Goal: Entertainment & Leisure: Consume media (video, audio)

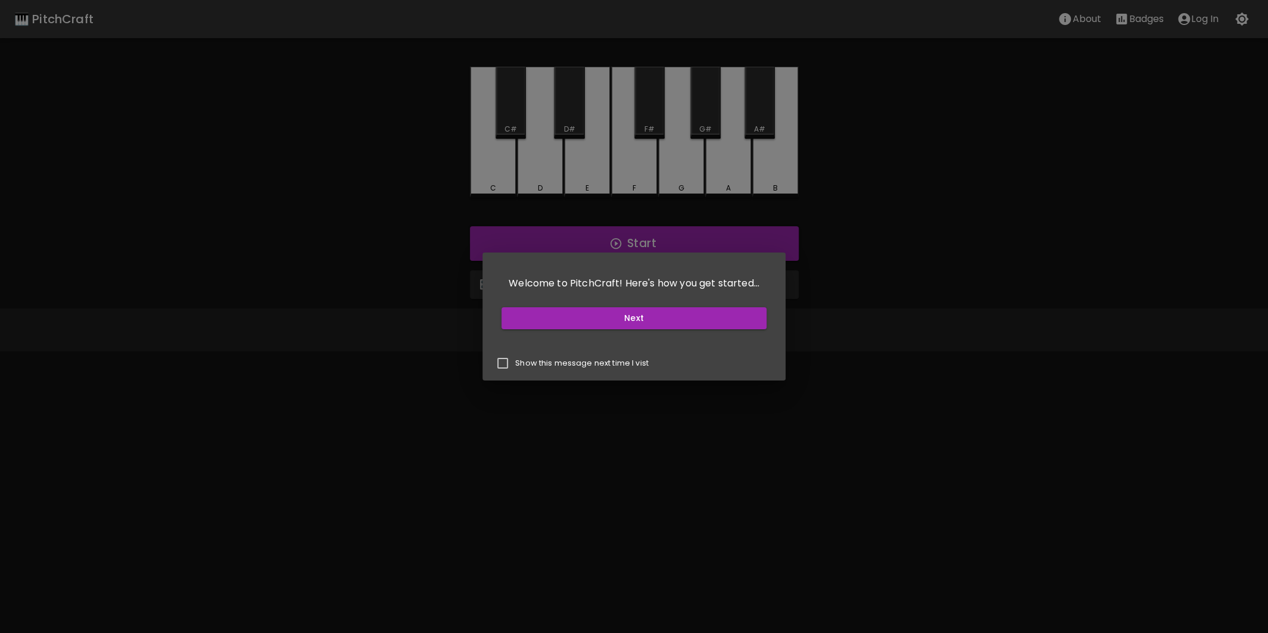
click at [523, 365] on p "Show this message next time I vist" at bounding box center [581, 363] width 133 height 11
click at [515, 365] on input "Show this message next time I vist" at bounding box center [502, 363] width 25 height 25
checkbox input "true"
click at [585, 319] on button "Next" at bounding box center [633, 318] width 265 height 22
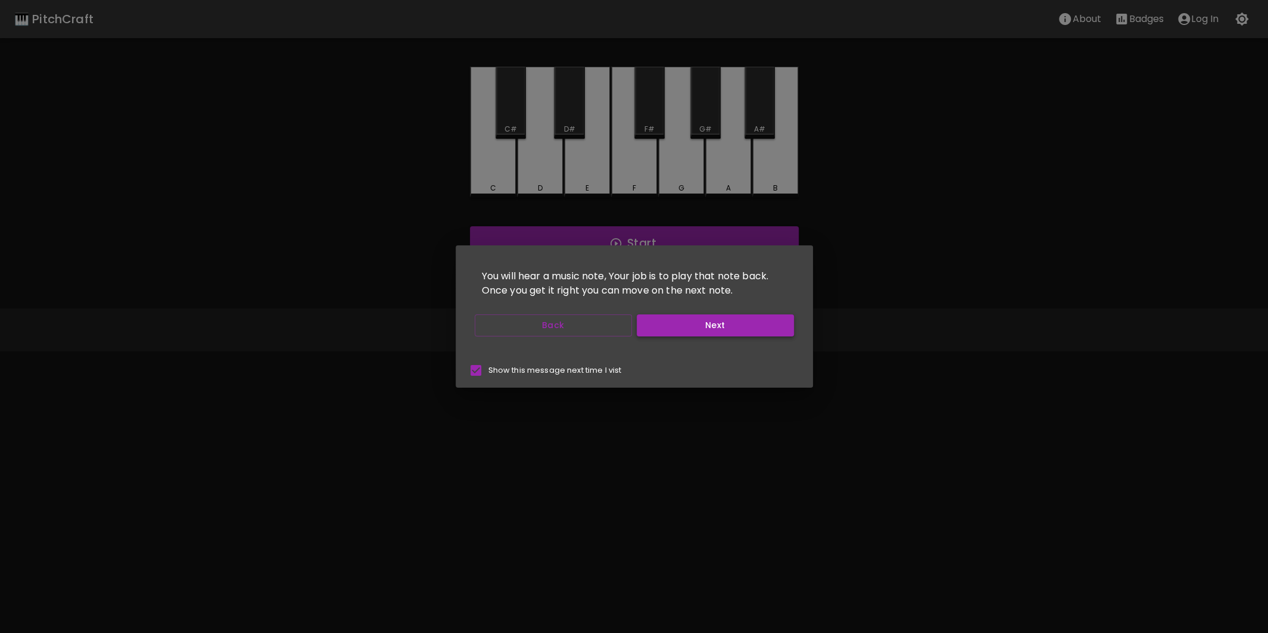
click at [687, 329] on button "Next" at bounding box center [715, 325] width 157 height 22
click at [676, 332] on button "Next" at bounding box center [715, 325] width 157 height 22
click at [655, 331] on button "Next" at bounding box center [715, 325] width 157 height 22
click at [687, 325] on button "Start Playing" at bounding box center [715, 325] width 157 height 22
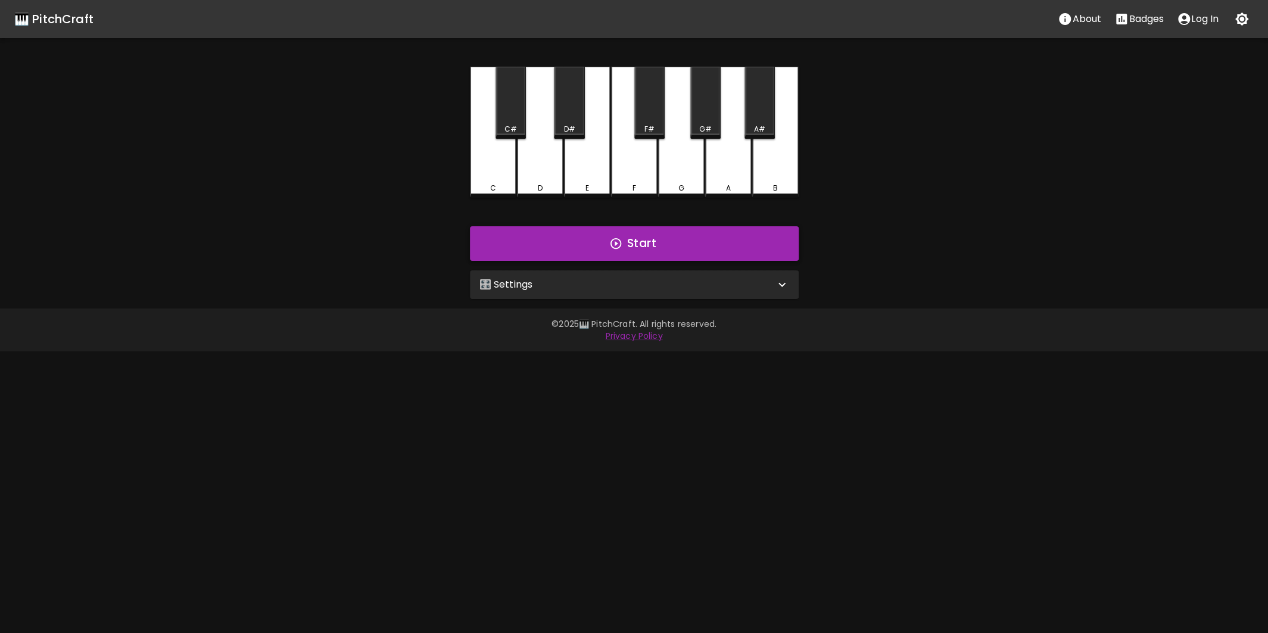
click at [582, 242] on button "Start" at bounding box center [634, 243] width 329 height 35
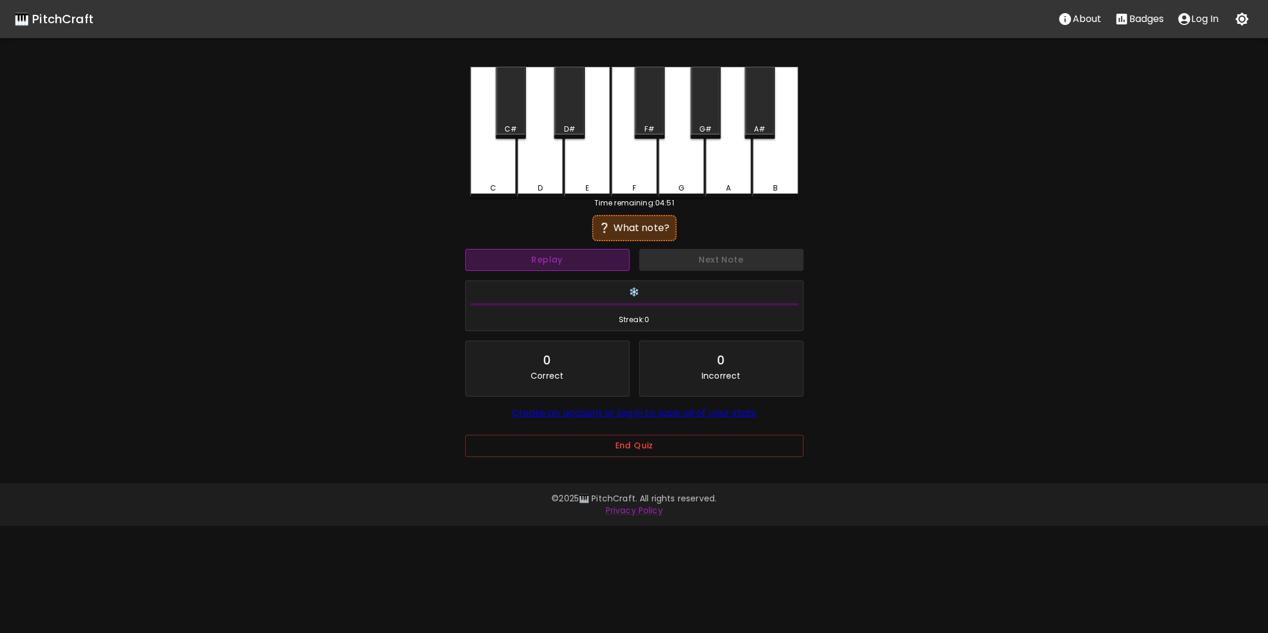
click at [557, 263] on button "Replay" at bounding box center [547, 260] width 164 height 22
click at [699, 127] on div "G#" at bounding box center [705, 129] width 28 height 11
click at [643, 124] on div "F#" at bounding box center [649, 129] width 28 height 11
click at [558, 130] on div "D#" at bounding box center [569, 129] width 28 height 11
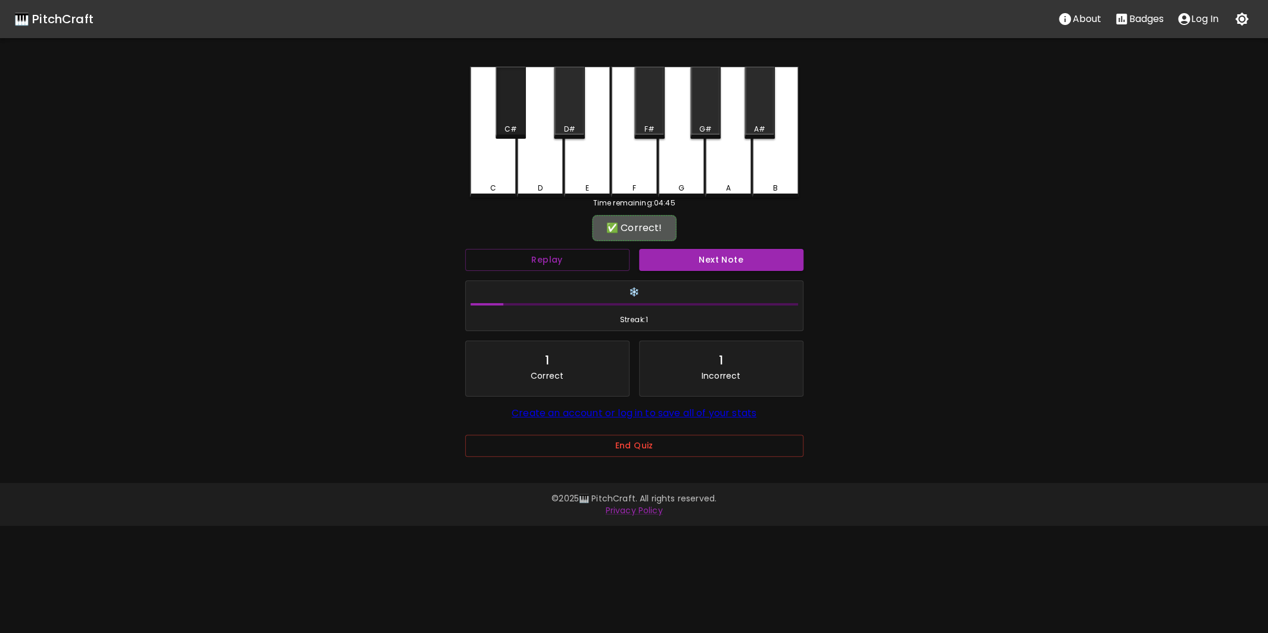
click at [511, 116] on div "C#" at bounding box center [511, 103] width 30 height 72
click at [733, 262] on button "Next Note" at bounding box center [721, 260] width 164 height 22
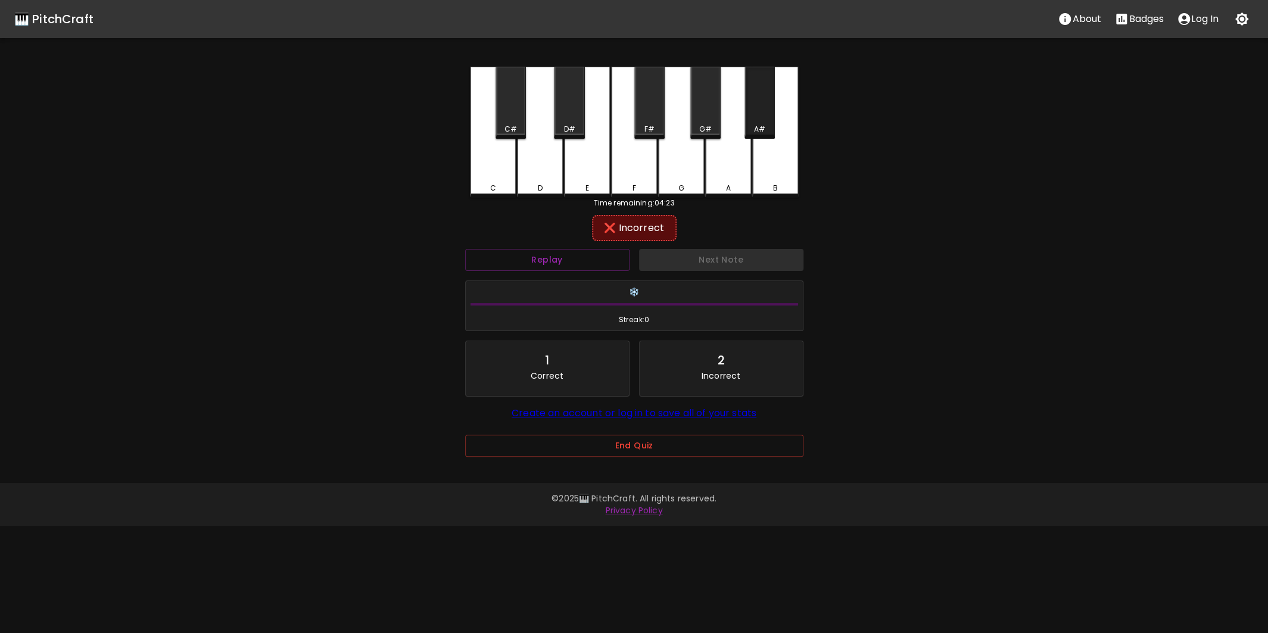
click at [761, 120] on div "A#" at bounding box center [759, 103] width 30 height 72
click at [694, 108] on div "G#" at bounding box center [705, 103] width 30 height 72
click at [653, 127] on div "F#" at bounding box center [649, 129] width 10 height 11
click at [636, 164] on div "F" at bounding box center [634, 132] width 46 height 131
click at [673, 163] on div "G" at bounding box center [681, 132] width 46 height 131
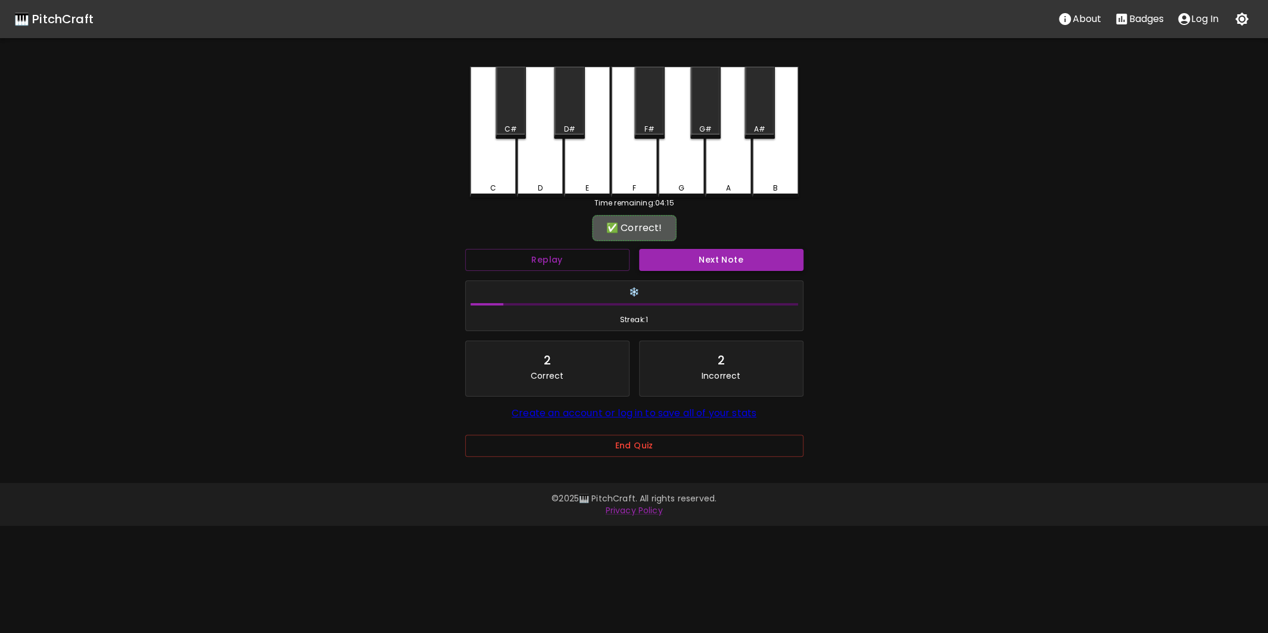
click at [690, 260] on button "Next Note" at bounding box center [721, 260] width 164 height 22
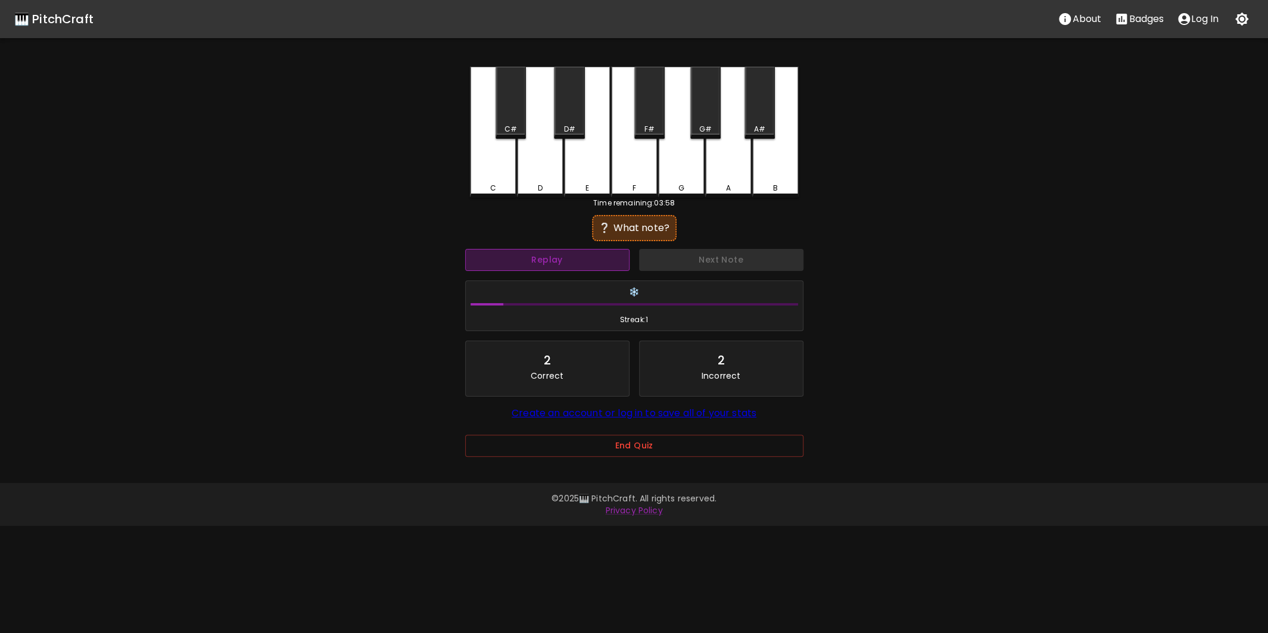
click at [599, 261] on button "Replay" at bounding box center [547, 260] width 164 height 22
click at [753, 117] on div "A#" at bounding box center [759, 103] width 30 height 72
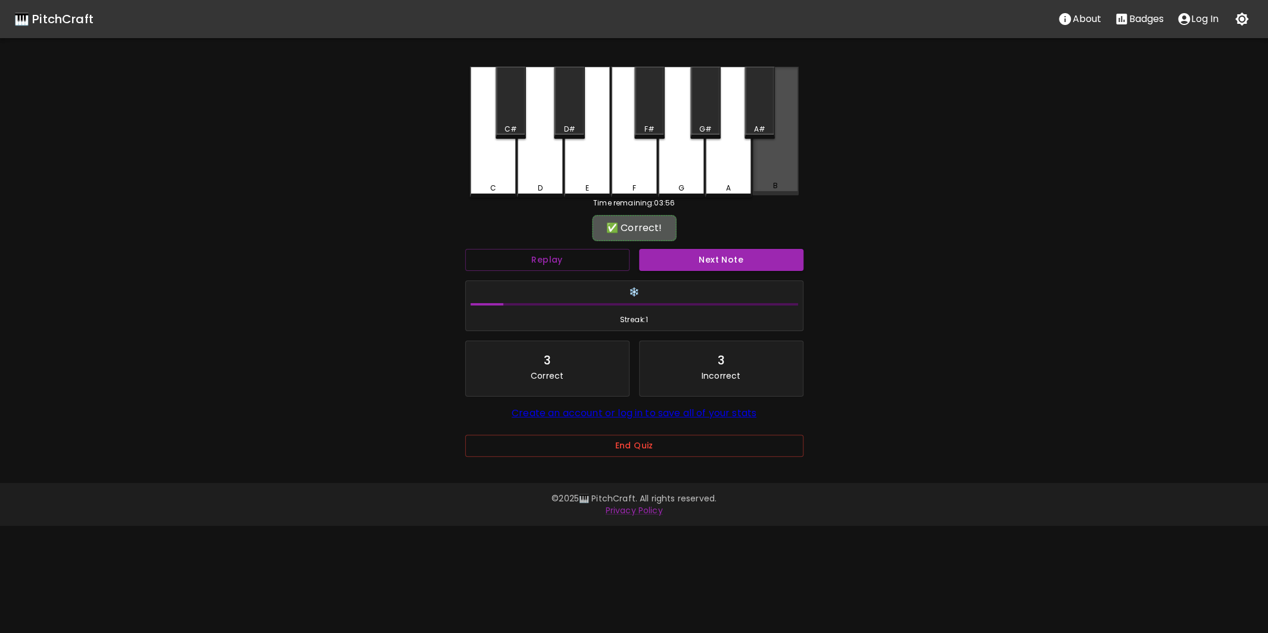
click at [793, 170] on div "B" at bounding box center [775, 131] width 46 height 129
click at [720, 260] on button "Next Note" at bounding box center [721, 260] width 164 height 22
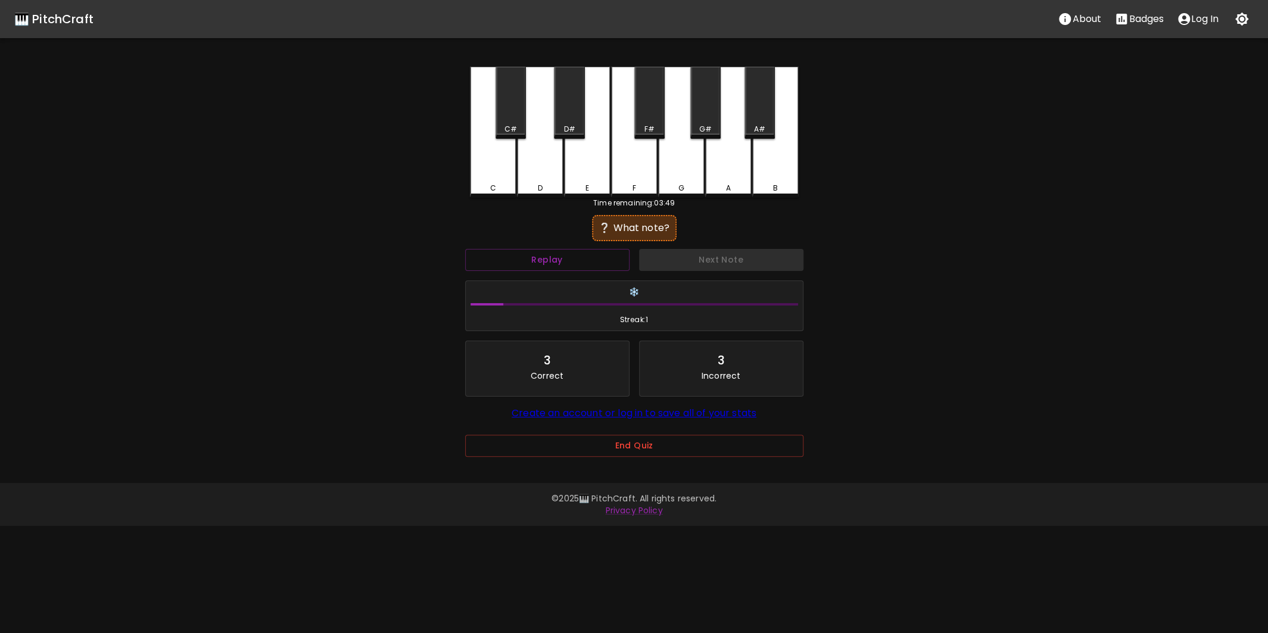
click at [525, 180] on div "D" at bounding box center [540, 132] width 46 height 131
click at [500, 126] on div "C#" at bounding box center [511, 129] width 28 height 11
click at [667, 262] on button "Next Note" at bounding box center [721, 260] width 164 height 22
drag, startPoint x: 681, startPoint y: 163, endPoint x: 675, endPoint y: 178, distance: 16.3
click at [681, 163] on div "G" at bounding box center [681, 131] width 46 height 129
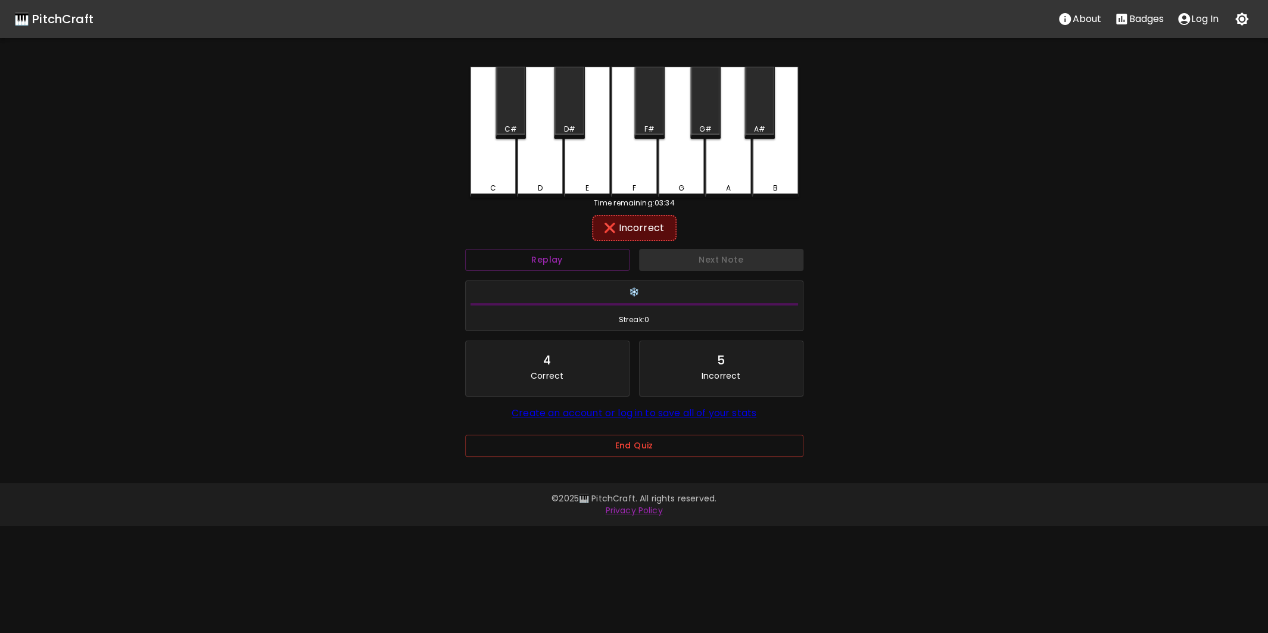
click at [713, 172] on div "A" at bounding box center [728, 132] width 46 height 131
click at [702, 258] on button "Next Note" at bounding box center [721, 260] width 164 height 22
click at [490, 180] on div "C" at bounding box center [493, 132] width 46 height 131
click at [662, 263] on button "Next Note" at bounding box center [721, 260] width 164 height 22
click at [503, 127] on div "C#" at bounding box center [511, 129] width 28 height 11
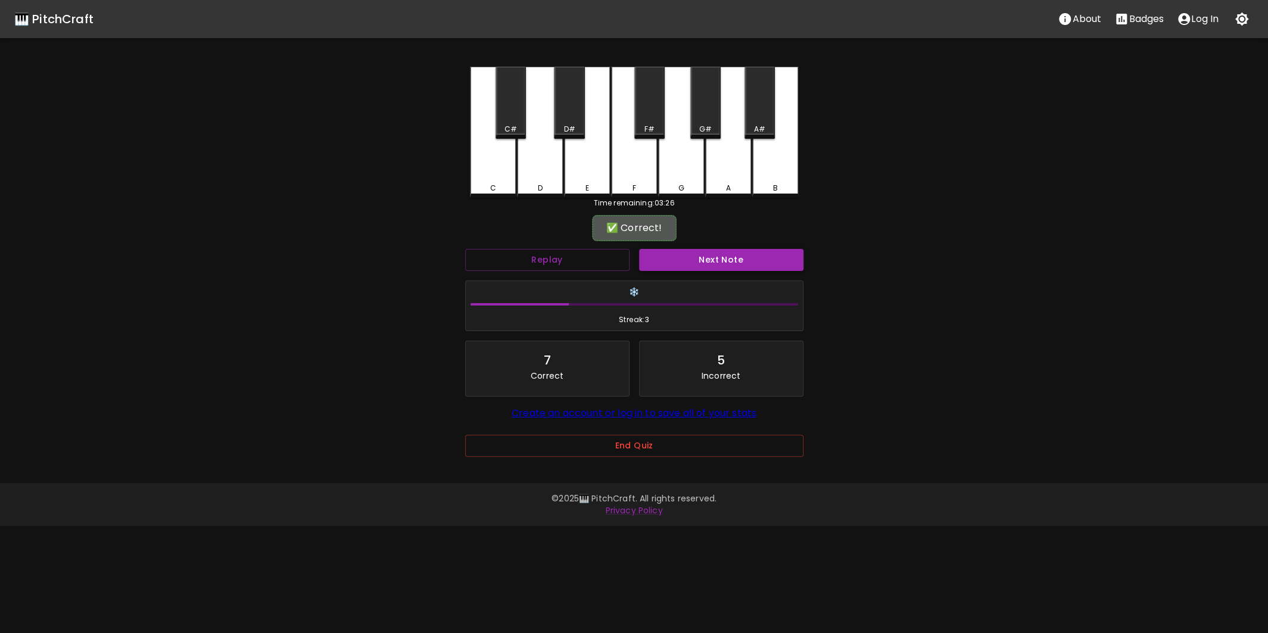
click at [680, 261] on button "Next Note" at bounding box center [721, 260] width 164 height 22
click at [585, 169] on div "E" at bounding box center [587, 132] width 46 height 131
click at [560, 128] on div "D#" at bounding box center [569, 129] width 28 height 11
click at [686, 263] on button "Next Note" at bounding box center [721, 260] width 164 height 22
click at [677, 160] on div "G" at bounding box center [681, 131] width 46 height 129
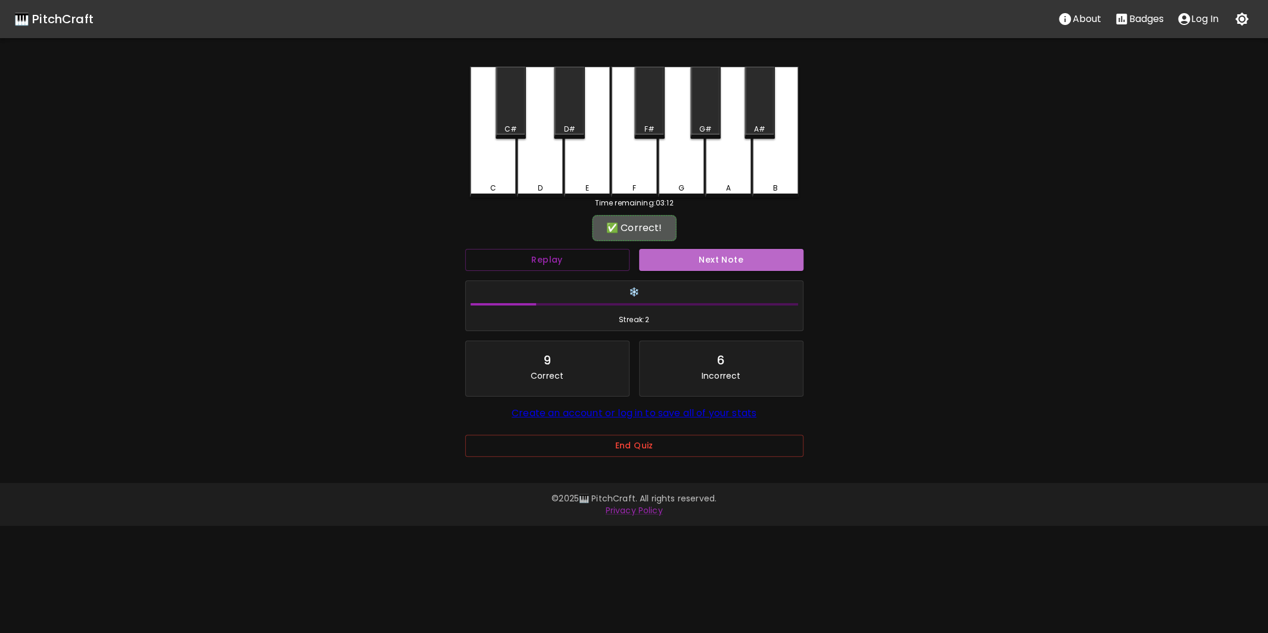
click at [722, 259] on button "Next Note" at bounding box center [721, 260] width 164 height 22
click at [728, 181] on div "A" at bounding box center [728, 132] width 46 height 131
click at [750, 124] on div "A#" at bounding box center [760, 129] width 28 height 11
click at [759, 183] on div "B" at bounding box center [775, 188] width 44 height 11
click at [705, 260] on button "Next Note" at bounding box center [721, 260] width 164 height 22
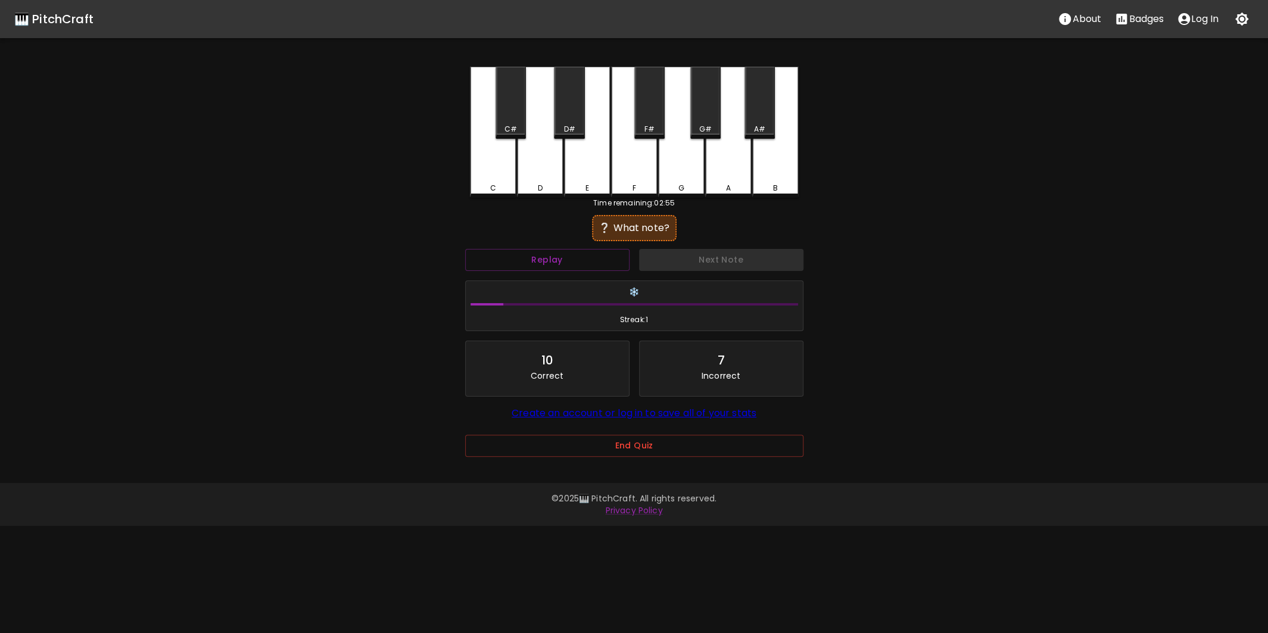
click at [595, 179] on div "E" at bounding box center [587, 132] width 46 height 131
click at [595, 175] on div "E" at bounding box center [587, 131] width 46 height 129
click at [624, 180] on div "F" at bounding box center [634, 131] width 46 height 129
click at [568, 126] on div "D#" at bounding box center [568, 129] width 11 height 11
click at [535, 166] on div "D" at bounding box center [540, 131] width 46 height 129
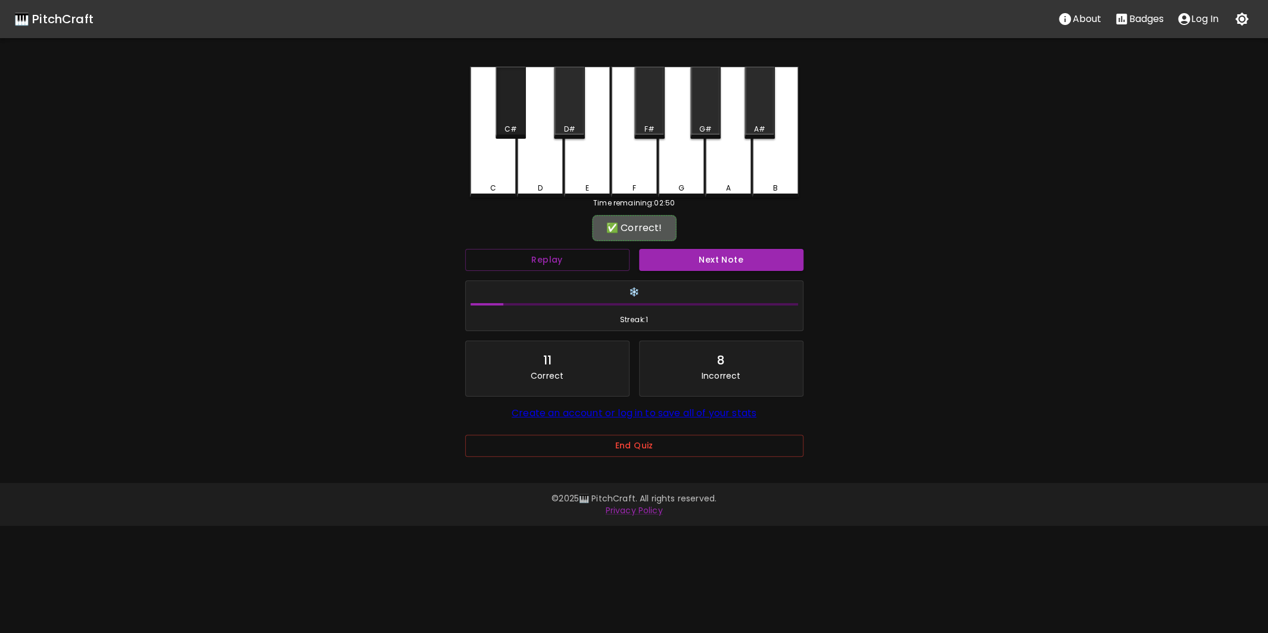
click at [501, 116] on div "C#" at bounding box center [511, 103] width 30 height 72
click at [694, 258] on button "Next Note" at bounding box center [721, 260] width 164 height 22
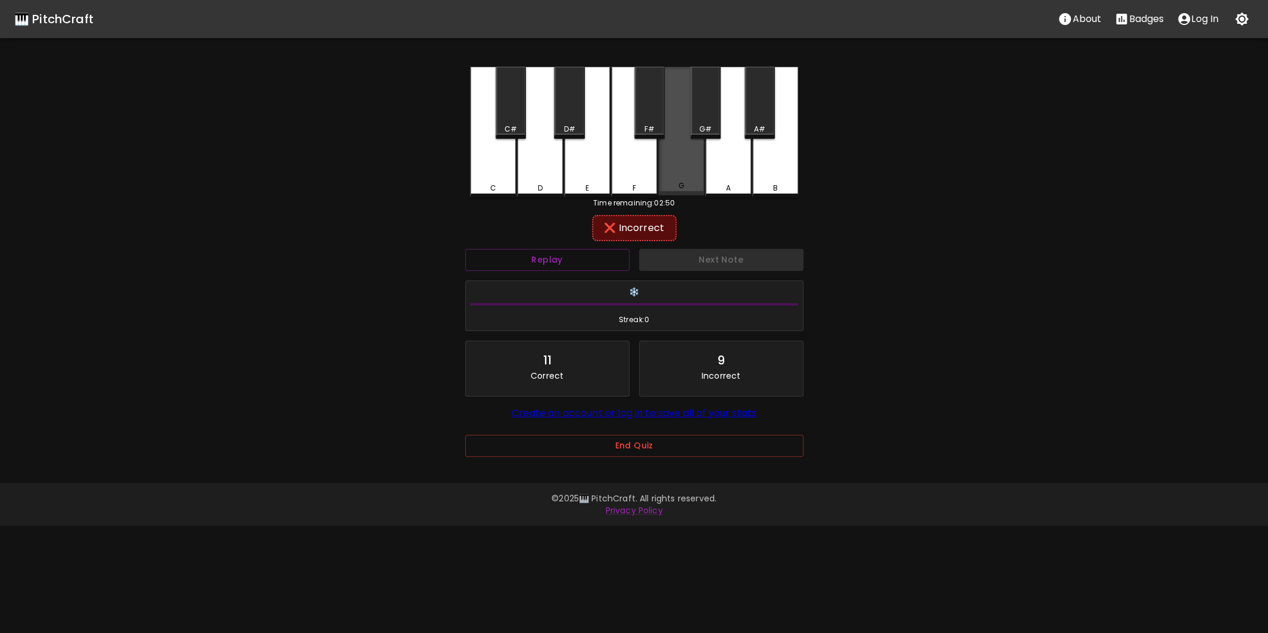
click at [674, 163] on div "G" at bounding box center [681, 131] width 46 height 129
click at [767, 175] on div "B" at bounding box center [775, 132] width 46 height 131
click at [758, 129] on div "A#" at bounding box center [759, 129] width 11 height 11
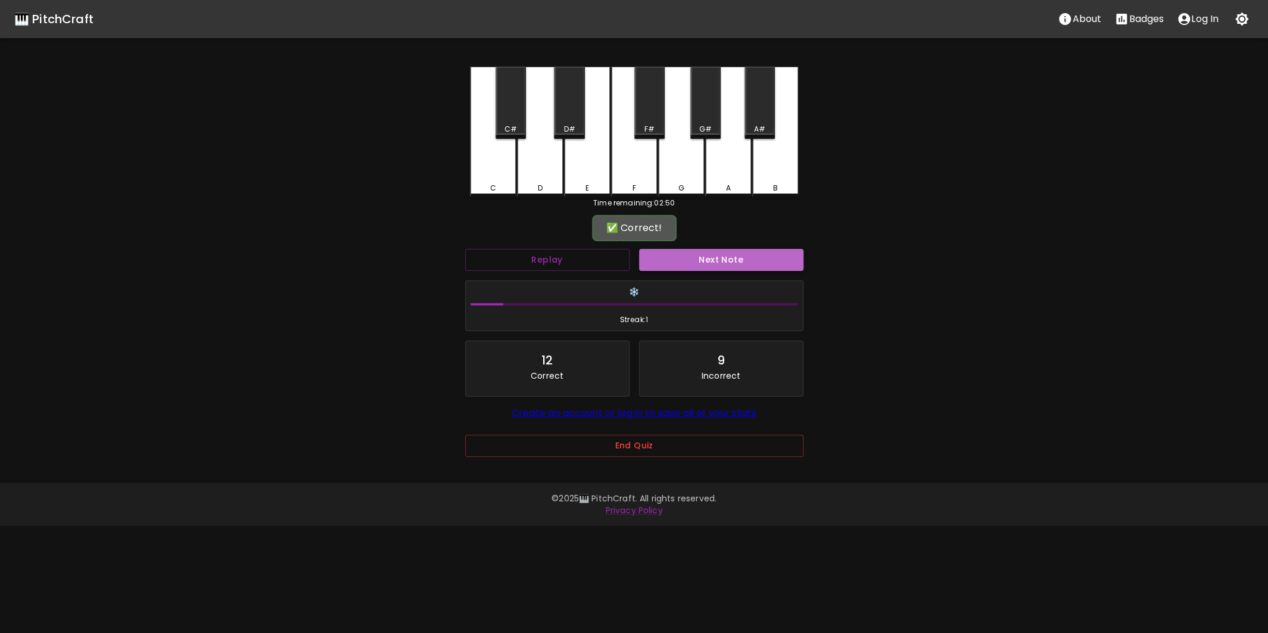
click at [725, 257] on button "Next Note" at bounding box center [721, 260] width 164 height 22
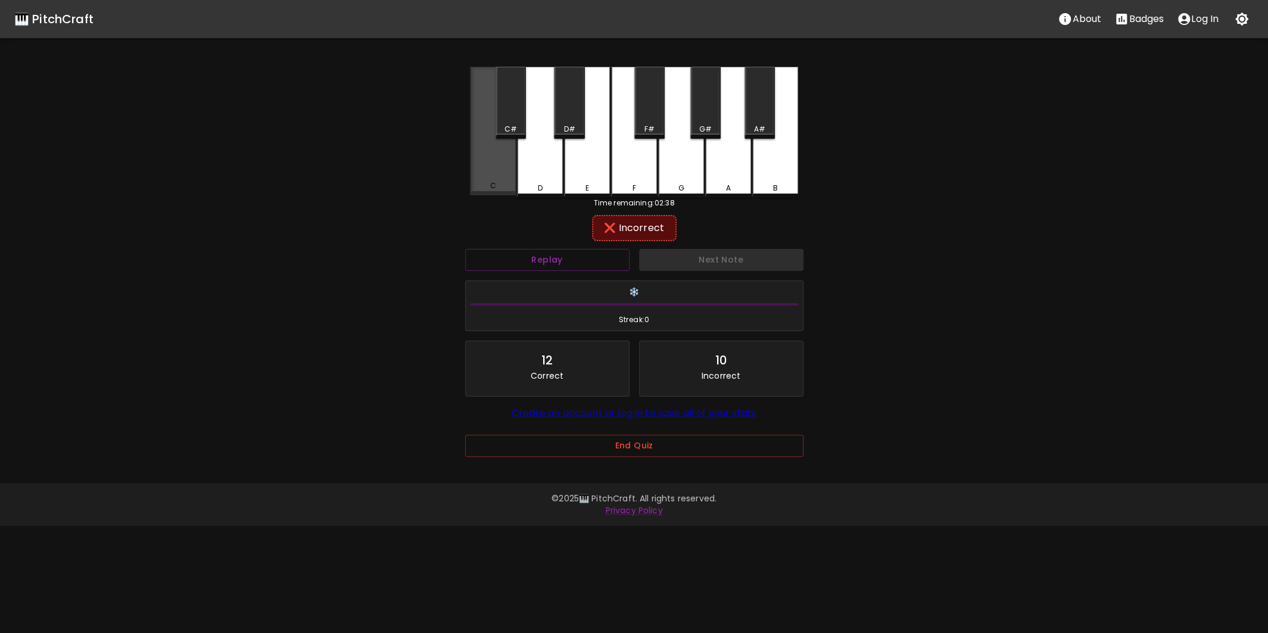
click at [479, 176] on div "C" at bounding box center [493, 131] width 46 height 129
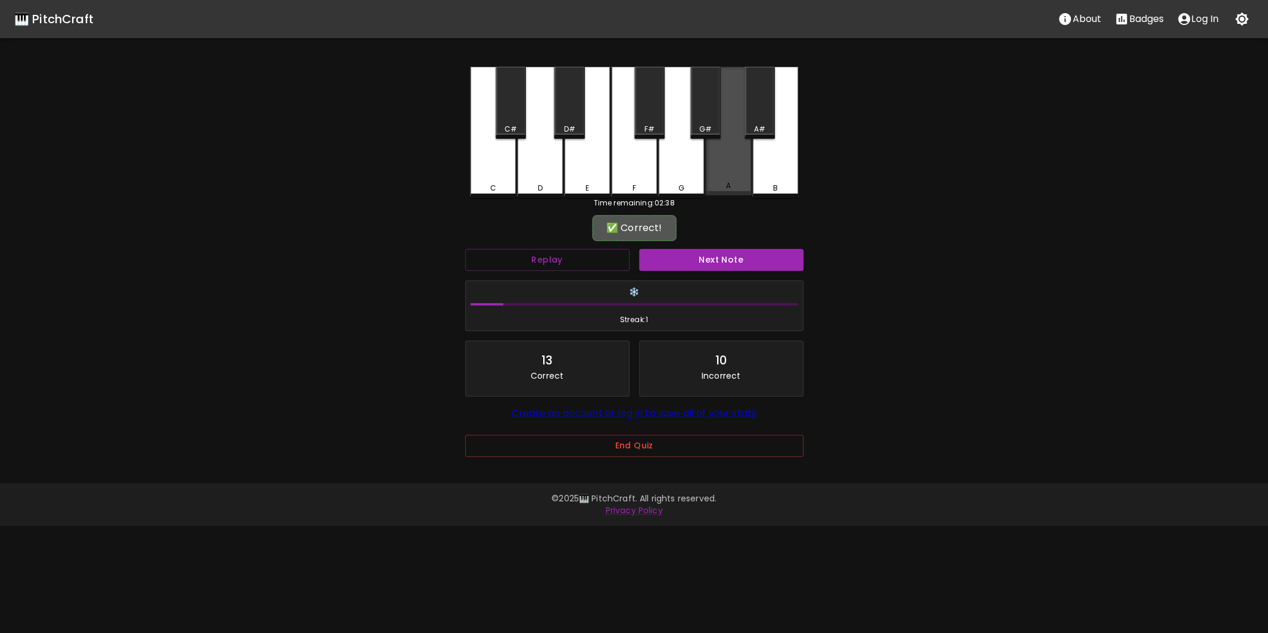
click at [716, 167] on div "A" at bounding box center [728, 131] width 46 height 129
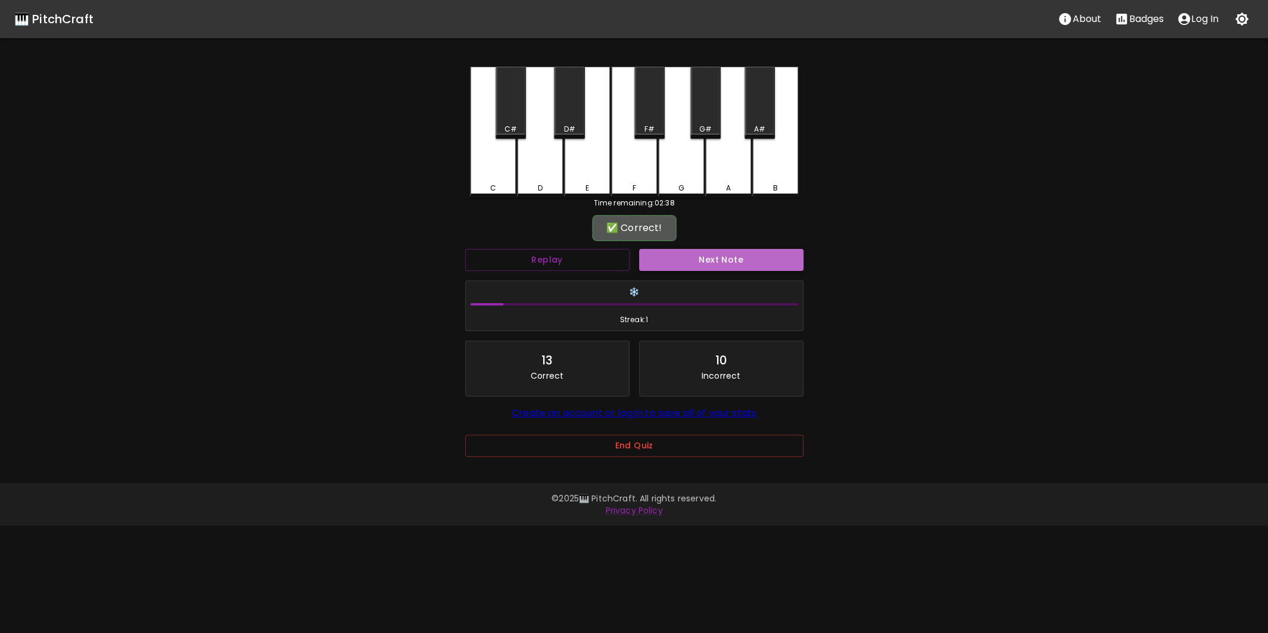
click at [730, 267] on button "Next Note" at bounding box center [721, 260] width 164 height 22
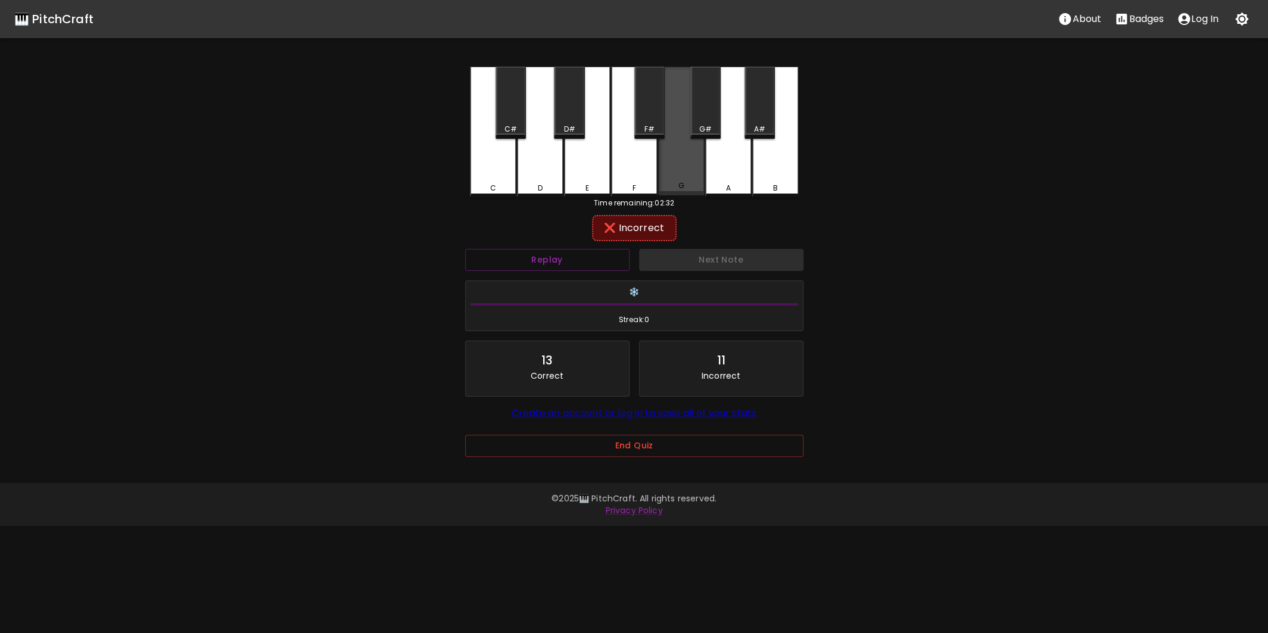
click at [679, 180] on div "G" at bounding box center [681, 131] width 46 height 129
click at [641, 122] on div "F#" at bounding box center [649, 103] width 30 height 72
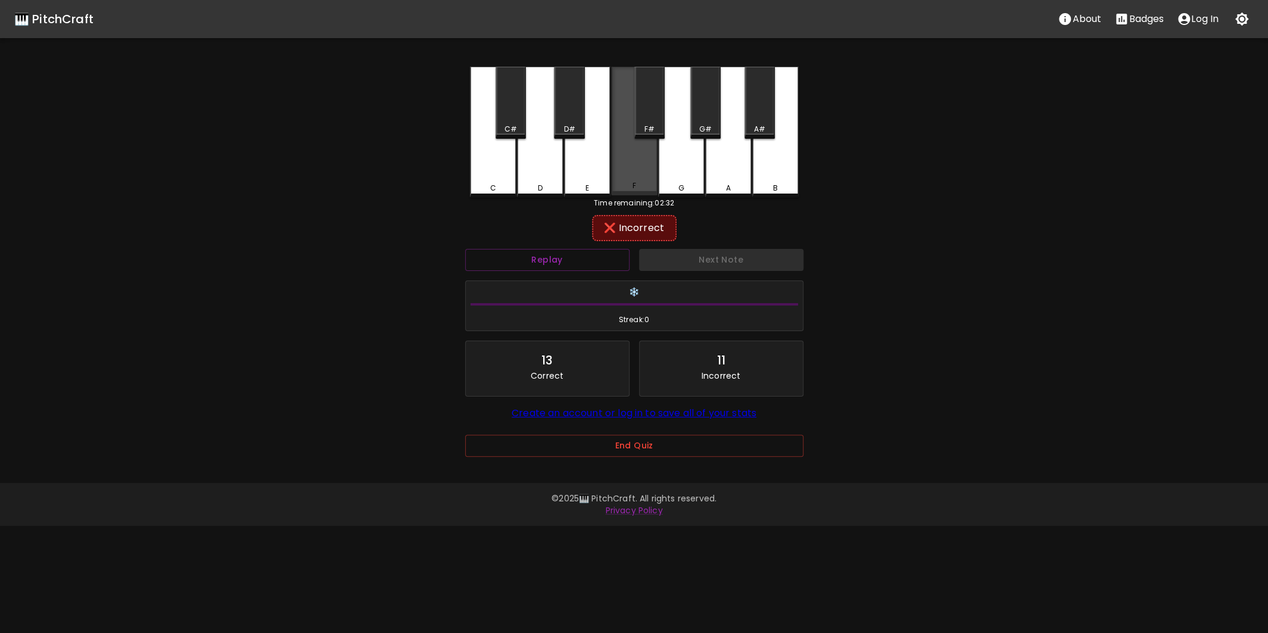
click at [631, 163] on div "F" at bounding box center [634, 131] width 46 height 129
click at [591, 171] on div "E" at bounding box center [587, 132] width 46 height 131
click at [560, 113] on div "D#" at bounding box center [569, 103] width 30 height 72
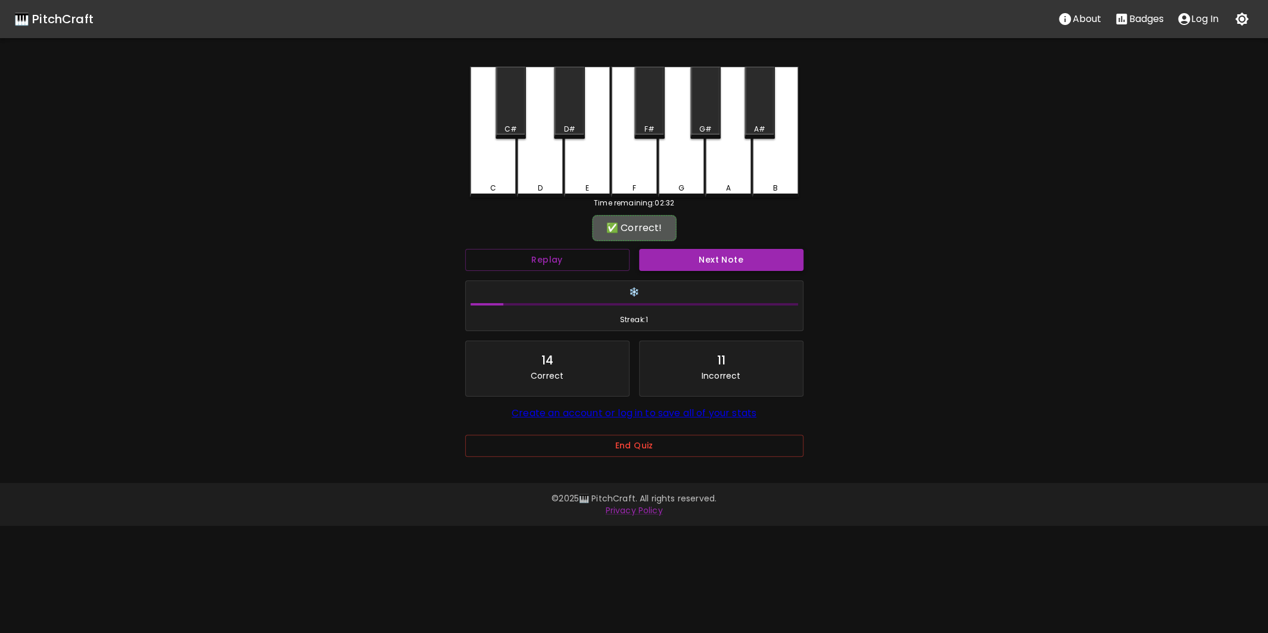
click at [698, 267] on button "Next Note" at bounding box center [721, 260] width 164 height 22
click at [496, 189] on div "C" at bounding box center [493, 188] width 6 height 11
drag, startPoint x: 509, startPoint y: 121, endPoint x: 513, endPoint y: 138, distance: 17.1
click at [509, 122] on div "C#" at bounding box center [511, 103] width 30 height 72
click at [655, 250] on button "Next Note" at bounding box center [721, 260] width 164 height 22
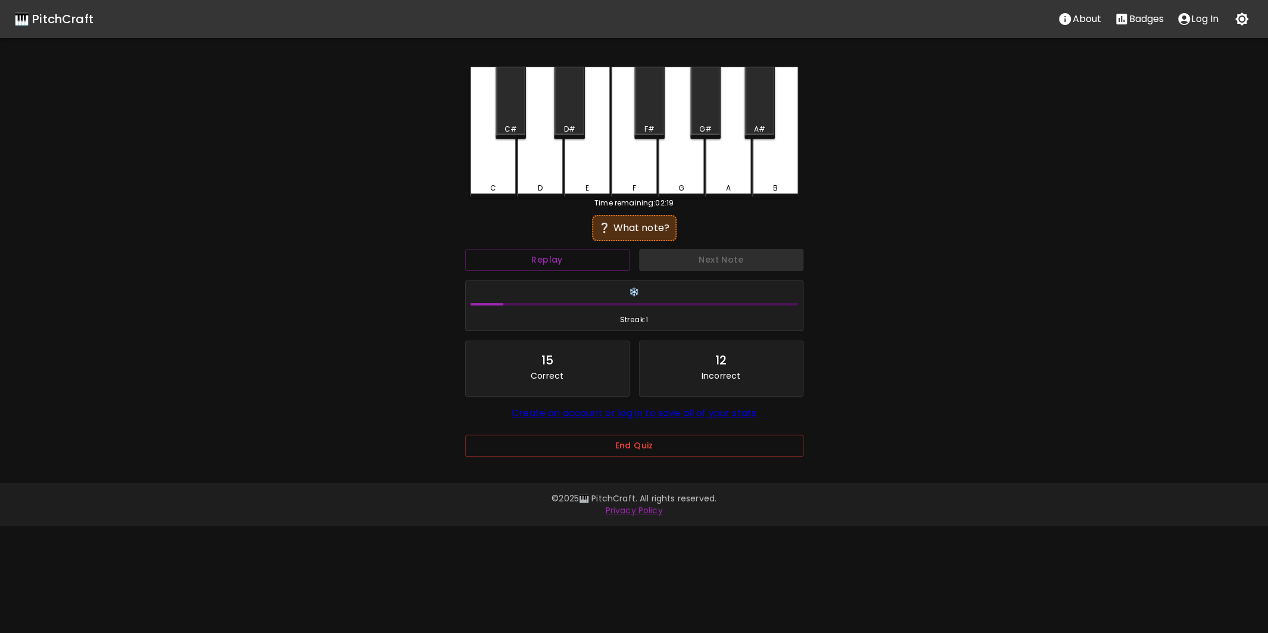
click at [663, 173] on div "G" at bounding box center [681, 132] width 46 height 131
click at [753, 120] on div "A#" at bounding box center [759, 103] width 30 height 72
click at [717, 180] on div "A" at bounding box center [728, 132] width 46 height 131
click at [584, 159] on div "E" at bounding box center [587, 131] width 46 height 129
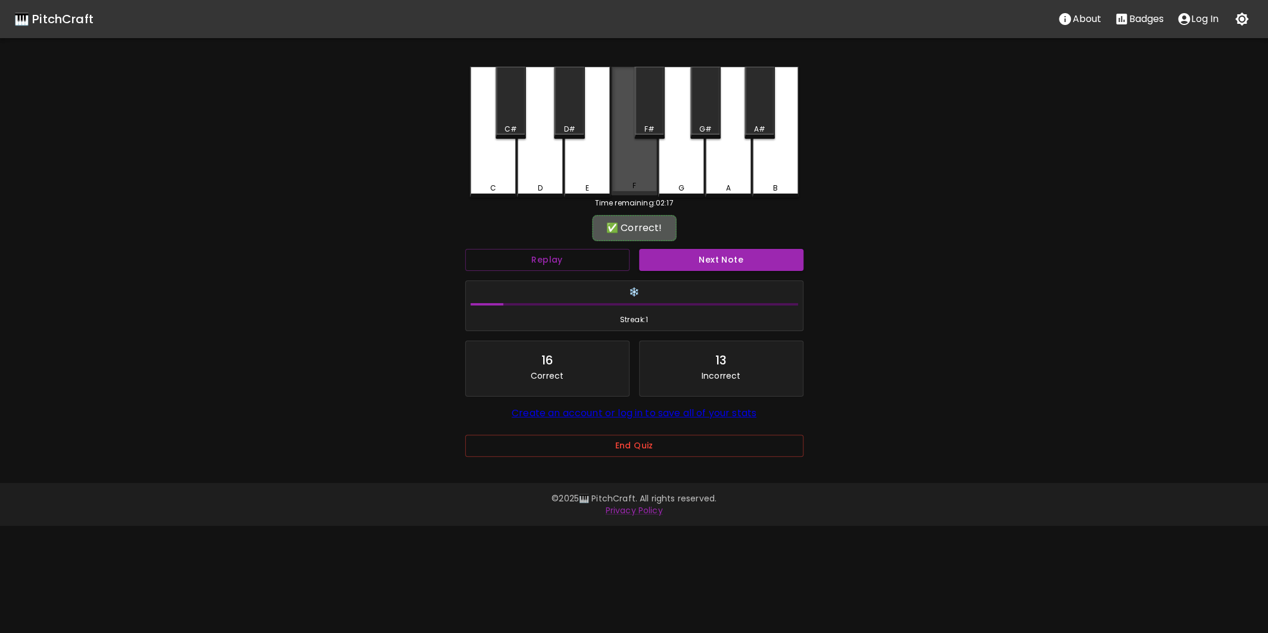
click at [620, 162] on div "F" at bounding box center [634, 131] width 46 height 129
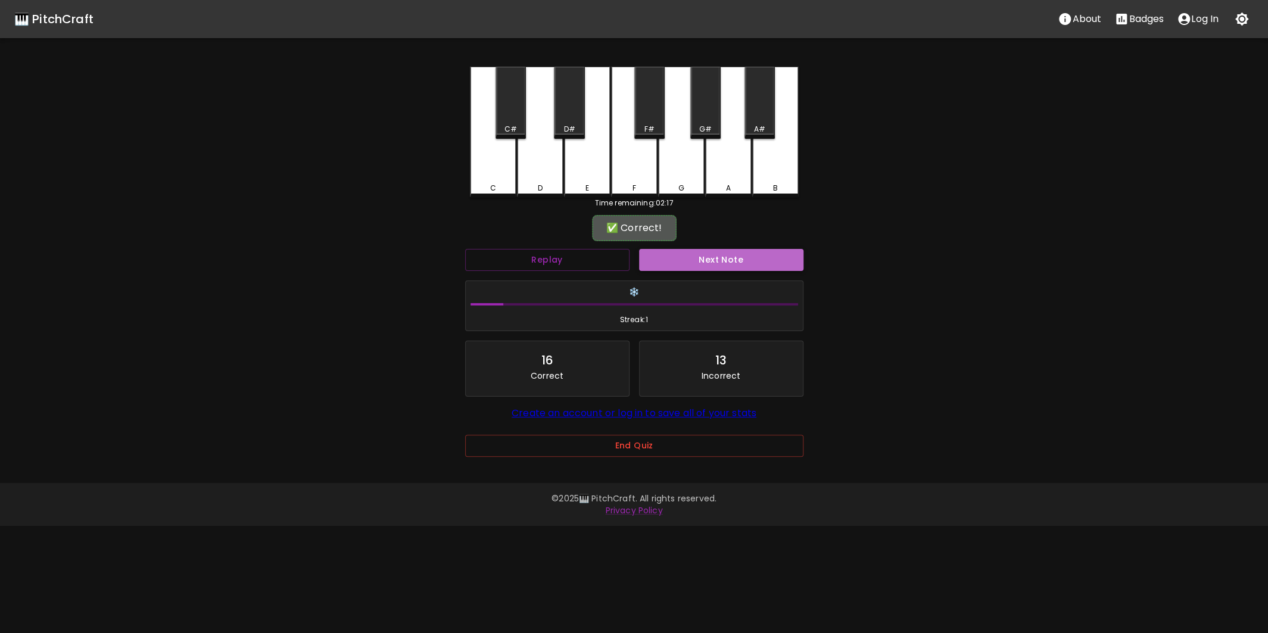
click at [686, 254] on button "Next Note" at bounding box center [721, 260] width 164 height 22
click at [642, 130] on div "F#" at bounding box center [649, 129] width 28 height 11
click at [700, 269] on button "Next Note" at bounding box center [721, 260] width 164 height 22
click at [504, 126] on div "C#" at bounding box center [510, 129] width 13 height 11
click at [676, 262] on button "Next Note" at bounding box center [721, 260] width 164 height 22
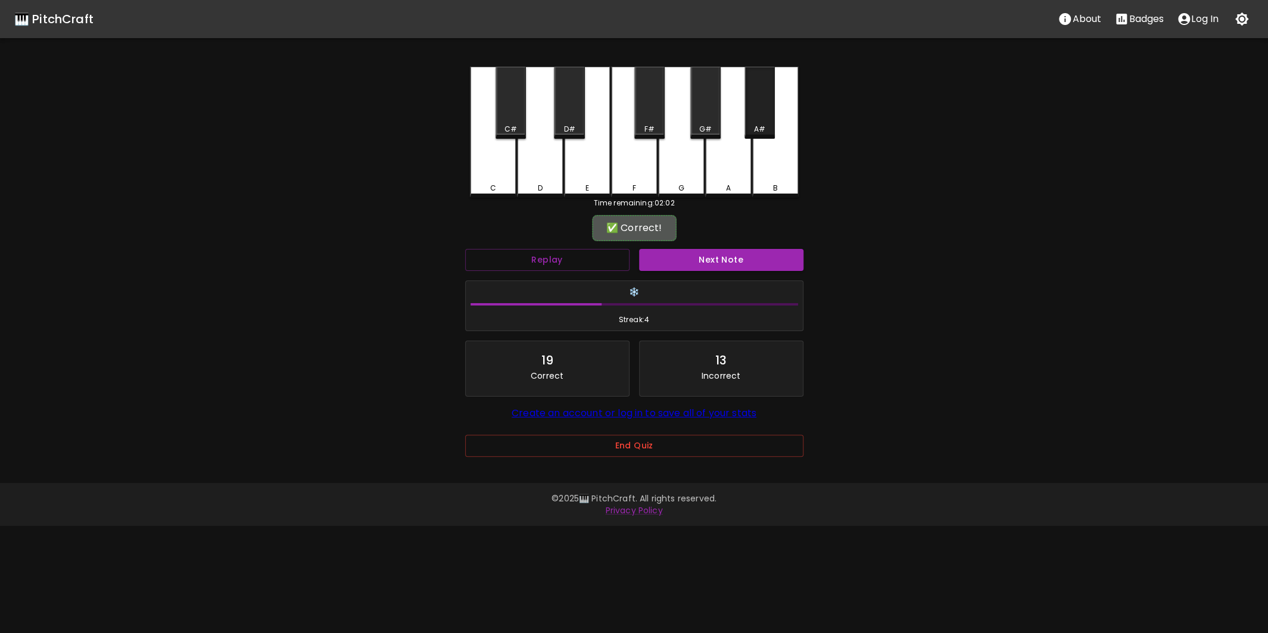
click at [747, 116] on div "A#" at bounding box center [759, 103] width 30 height 72
click at [732, 259] on button "Next Note" at bounding box center [721, 260] width 164 height 22
click at [572, 254] on button "Replay" at bounding box center [547, 260] width 164 height 22
click at [572, 258] on button "Replay" at bounding box center [547, 260] width 164 height 22
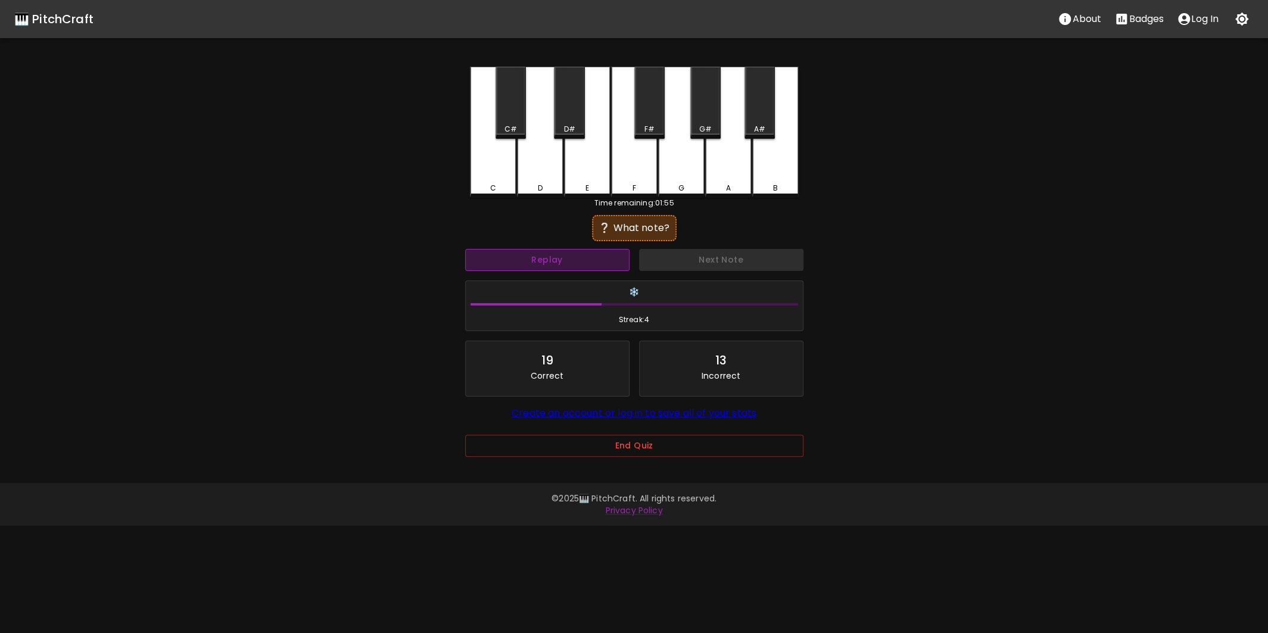
click at [572, 258] on button "Replay" at bounding box center [547, 260] width 164 height 22
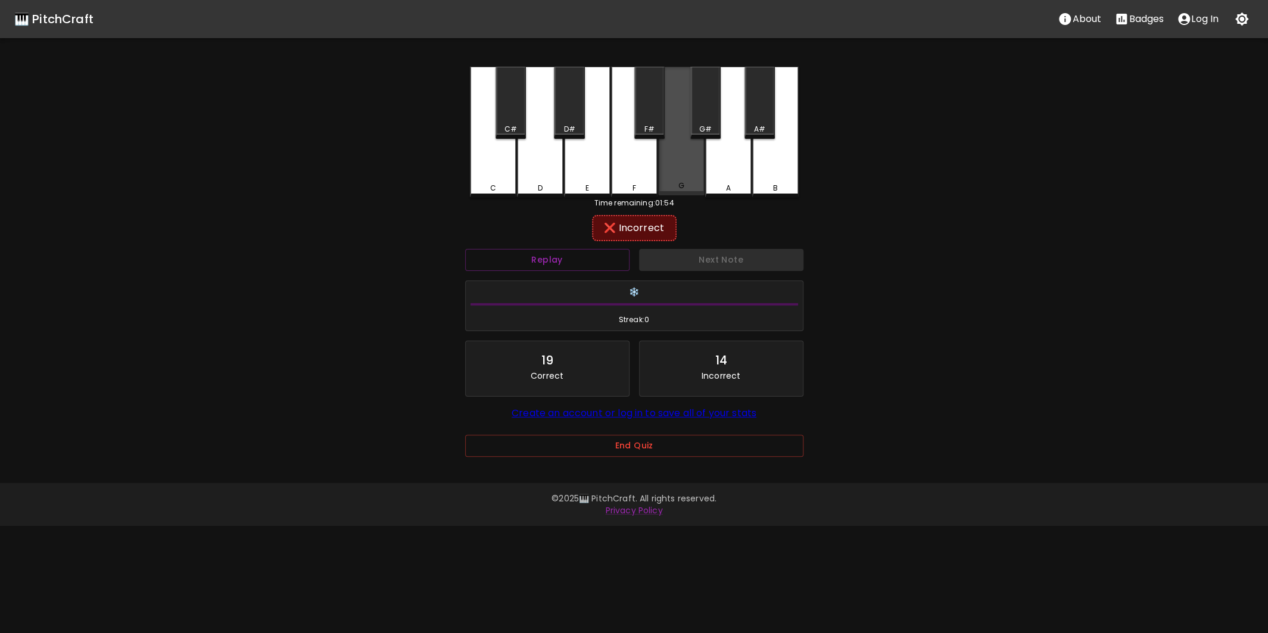
click at [685, 172] on div "G" at bounding box center [681, 131] width 46 height 129
click at [566, 270] on div "Replay" at bounding box center [547, 260] width 174 height 32
click at [561, 262] on button "Replay" at bounding box center [547, 260] width 164 height 22
click at [572, 130] on div "D#" at bounding box center [568, 129] width 11 height 11
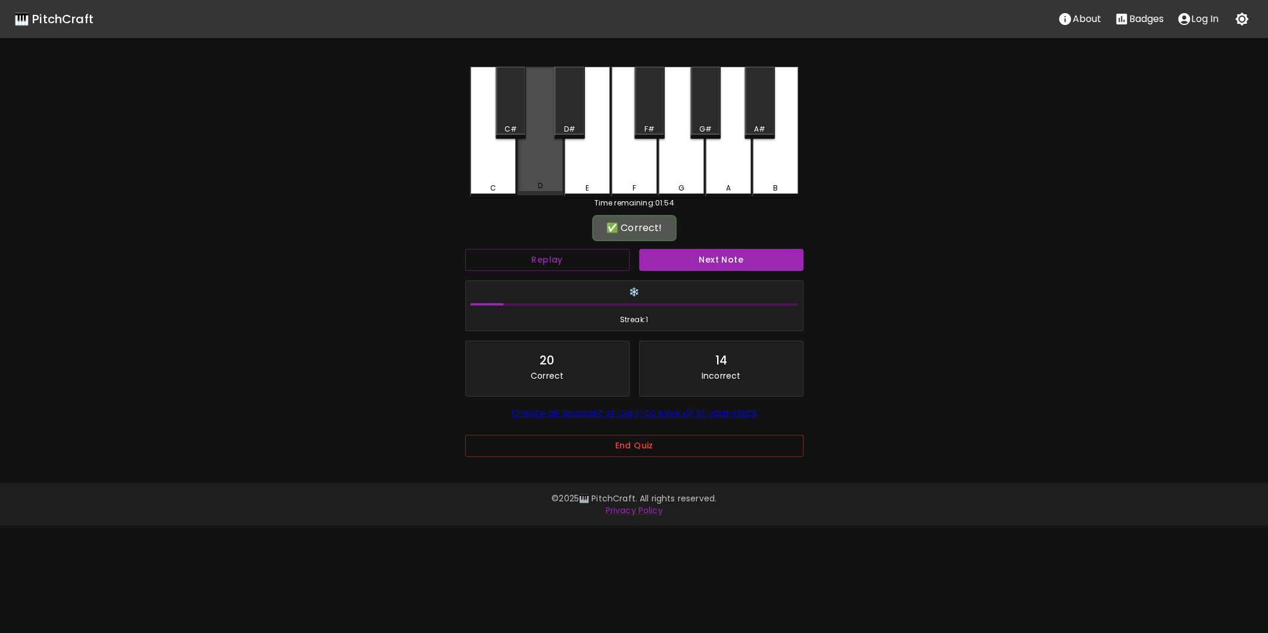
click at [540, 163] on div "D" at bounding box center [540, 131] width 46 height 129
click at [677, 260] on button "Next Note" at bounding box center [721, 260] width 164 height 22
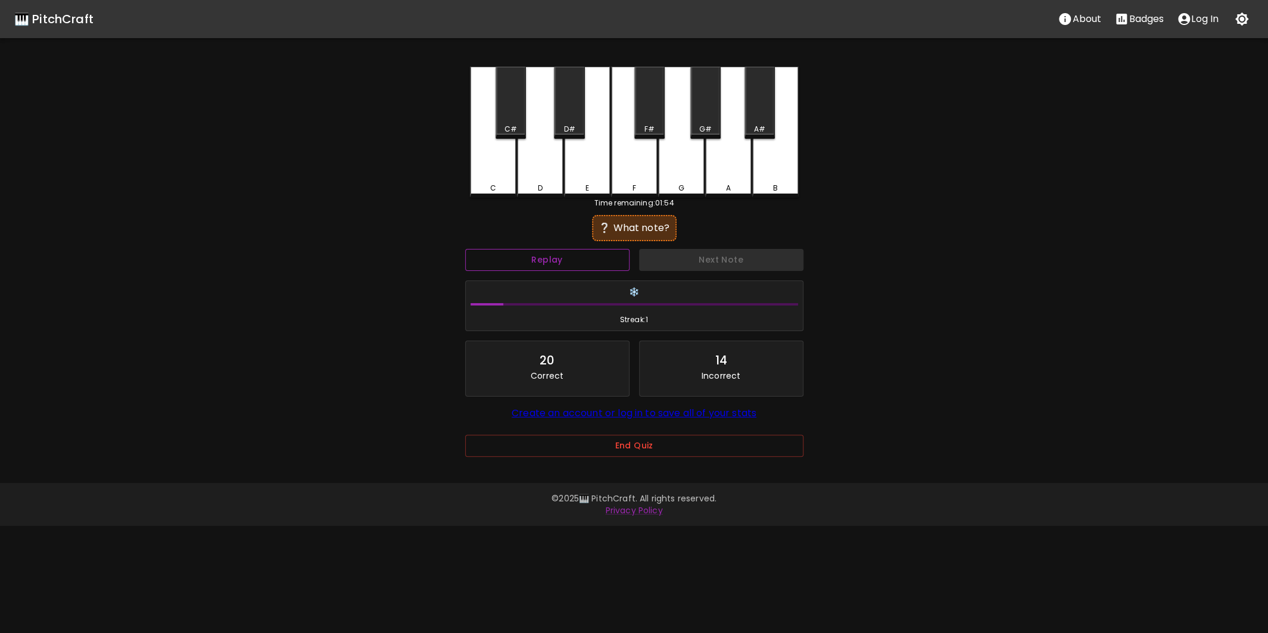
click at [546, 258] on button "Replay" at bounding box center [547, 260] width 164 height 22
click at [513, 131] on div "C#" at bounding box center [510, 129] width 13 height 11
click at [675, 256] on button "Next Note" at bounding box center [721, 260] width 164 height 22
click at [542, 257] on button "Replay" at bounding box center [547, 260] width 164 height 22
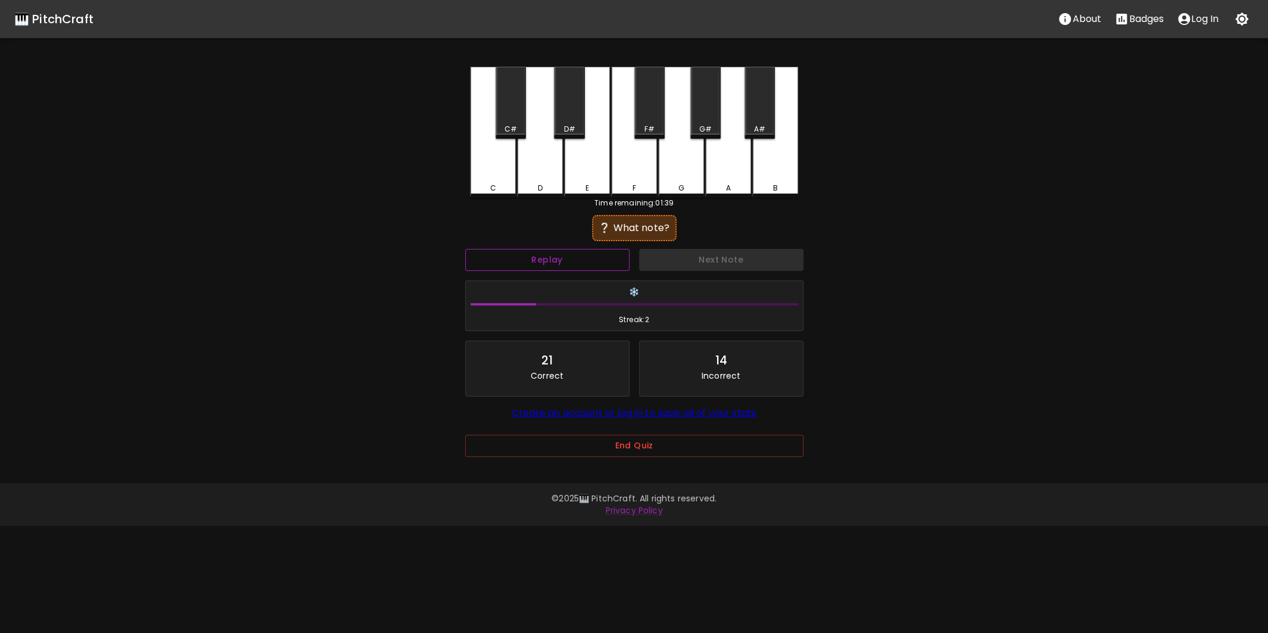
click at [539, 263] on button "Replay" at bounding box center [547, 260] width 164 height 22
click at [678, 181] on div "G" at bounding box center [681, 131] width 46 height 129
click at [575, 251] on button "Replay" at bounding box center [547, 260] width 164 height 22
click at [566, 260] on button "Replay" at bounding box center [547, 260] width 164 height 22
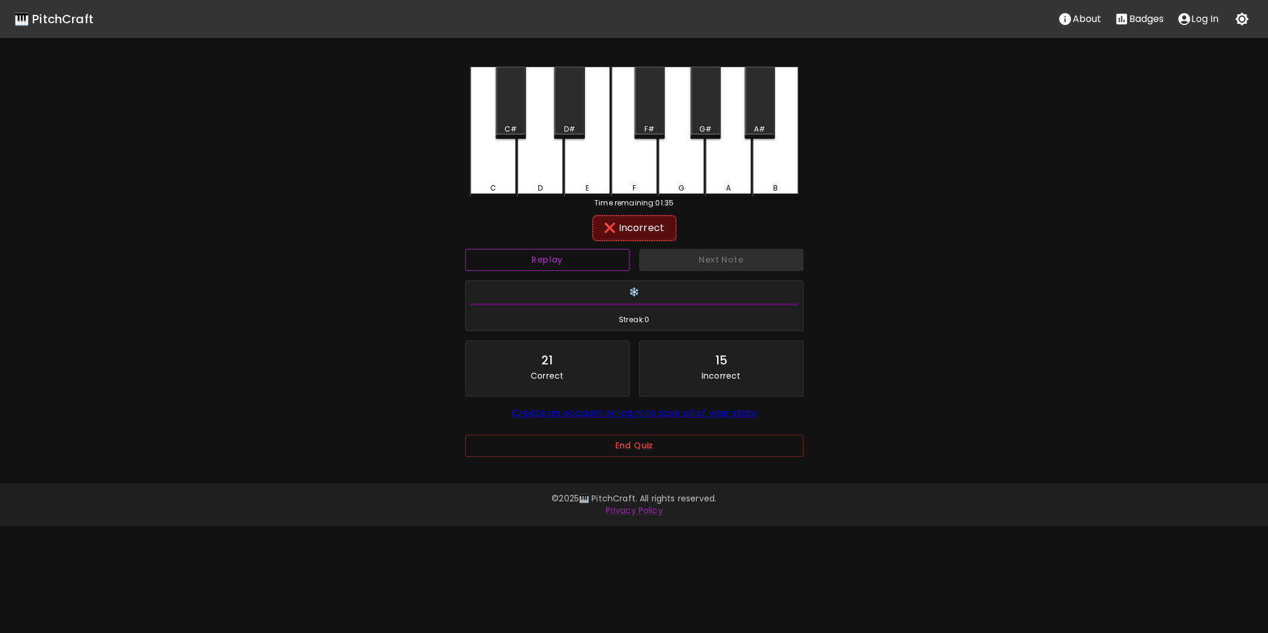
click at [566, 260] on button "Replay" at bounding box center [547, 260] width 164 height 22
click at [647, 120] on div "F#" at bounding box center [649, 103] width 30 height 72
click at [627, 175] on div "F" at bounding box center [634, 132] width 46 height 131
click at [706, 269] on button "Next Note" at bounding box center [721, 260] width 164 height 22
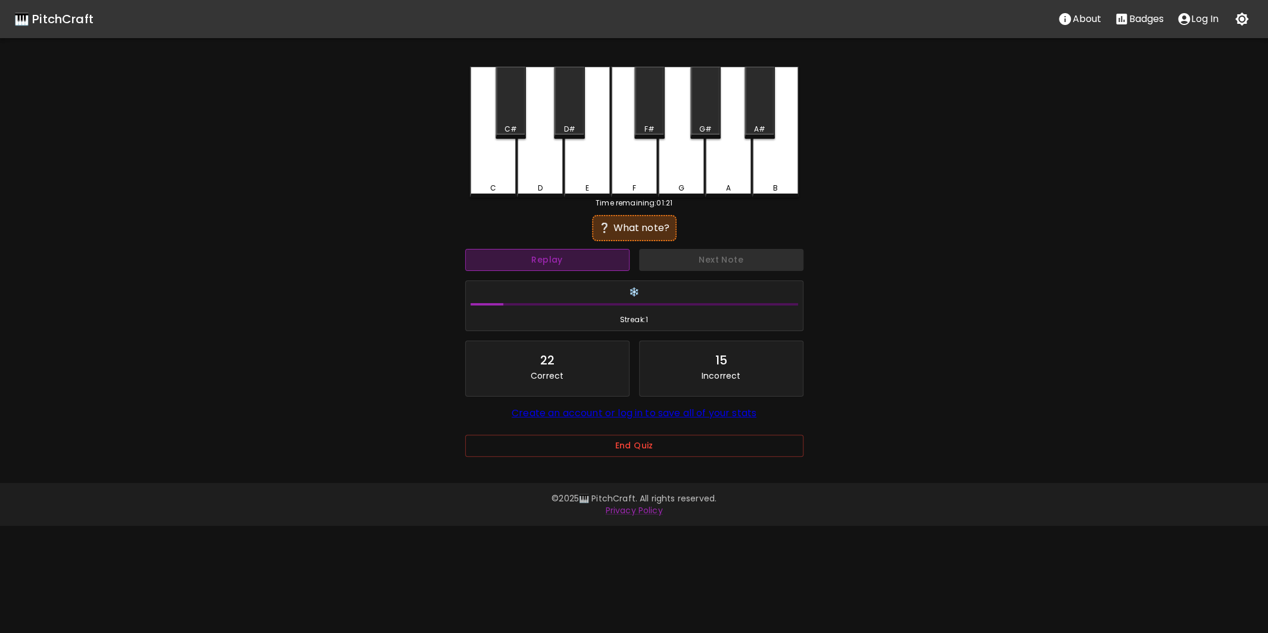
click at [542, 257] on button "Replay" at bounding box center [547, 260] width 164 height 22
click at [506, 123] on div "C#" at bounding box center [511, 103] width 30 height 72
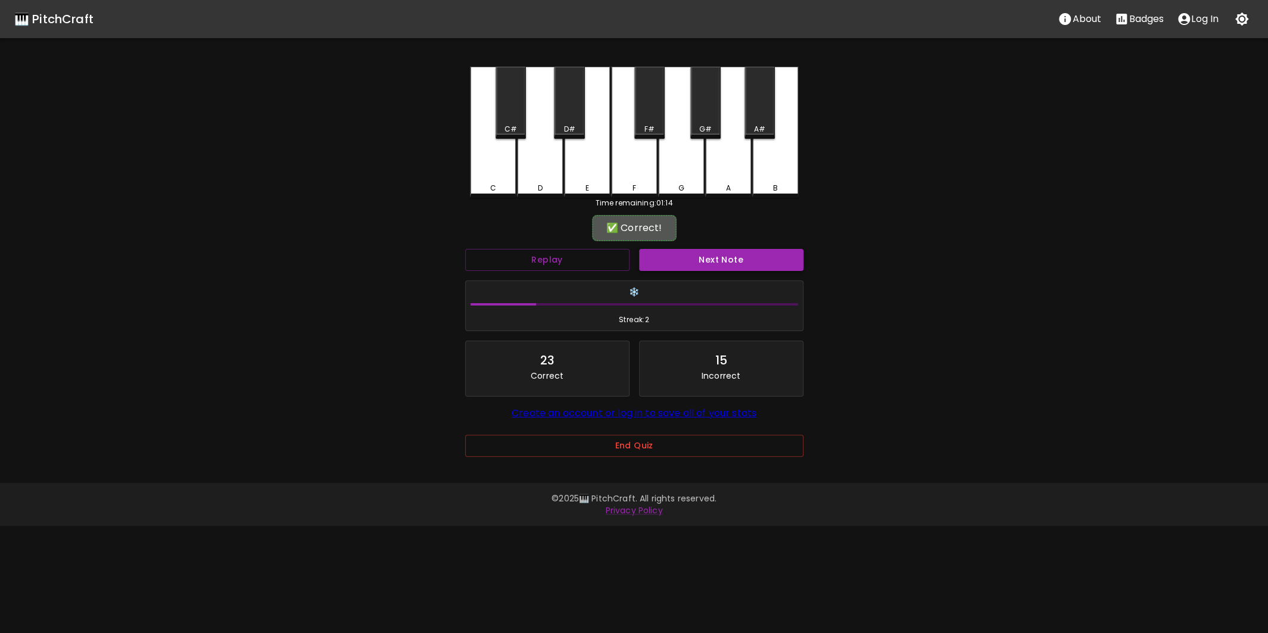
click at [683, 261] on button "Next Note" at bounding box center [721, 260] width 164 height 22
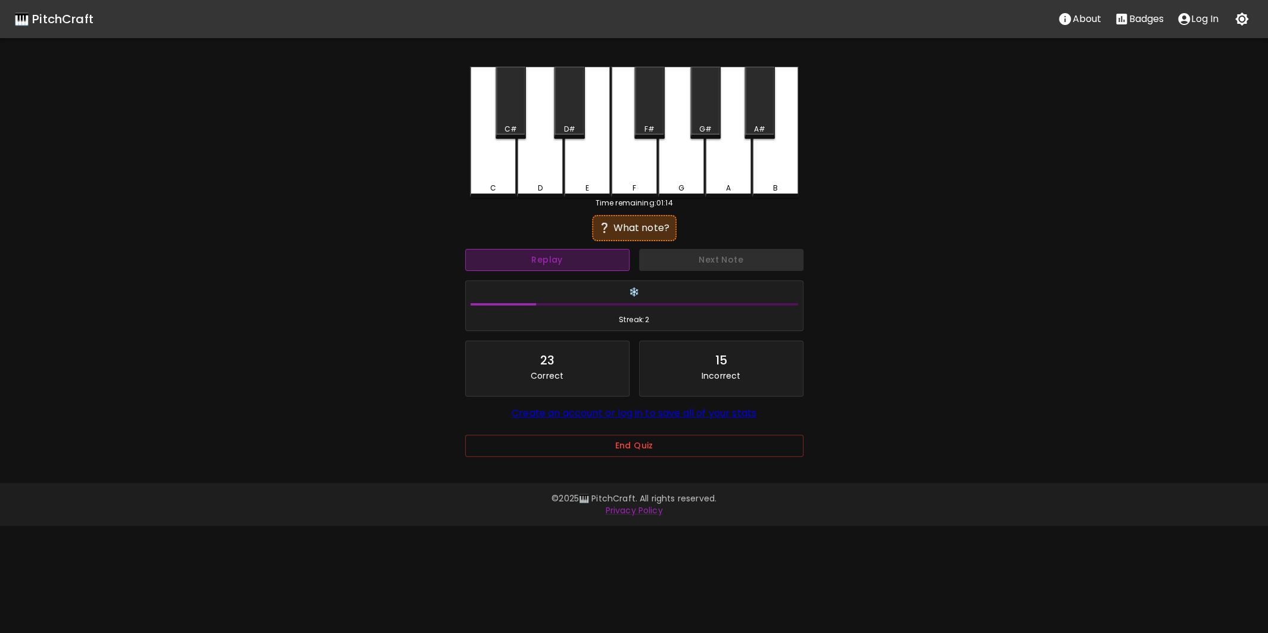
click at [562, 254] on button "Replay" at bounding box center [547, 260] width 164 height 22
click at [556, 258] on button "Replay" at bounding box center [547, 260] width 164 height 22
click at [762, 130] on div "A#" at bounding box center [759, 129] width 11 height 11
click at [765, 179] on div "B" at bounding box center [775, 132] width 46 height 131
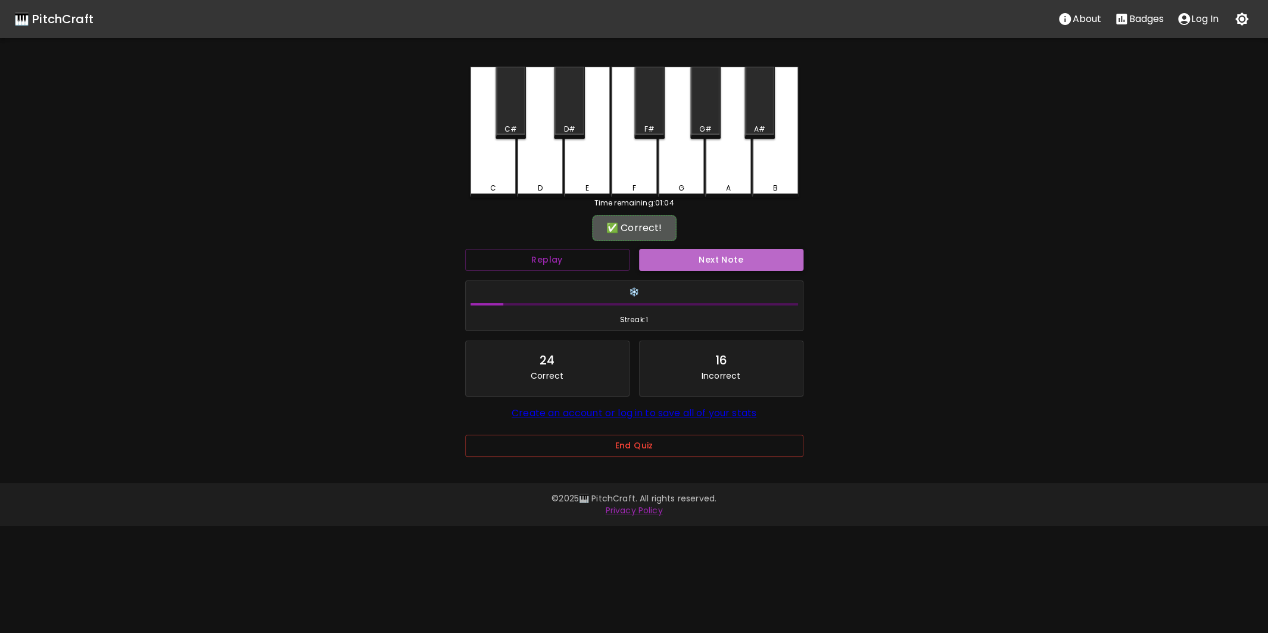
click at [724, 254] on button "Next Note" at bounding box center [721, 260] width 164 height 22
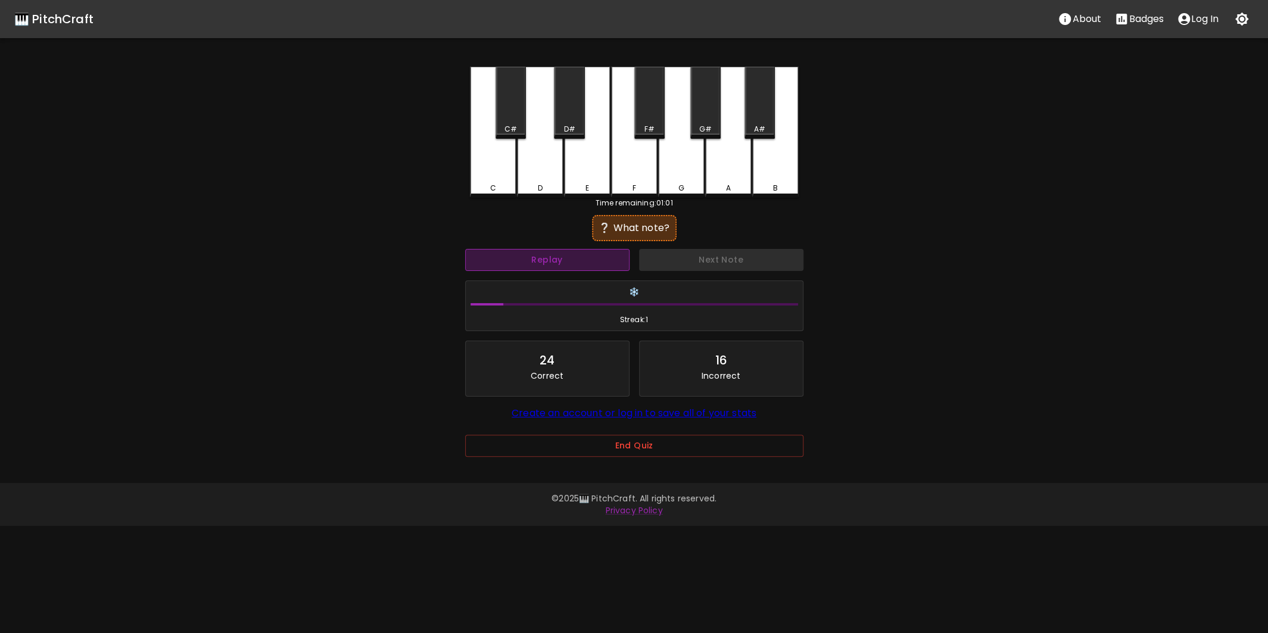
click at [522, 259] on button "Replay" at bounding box center [547, 260] width 164 height 22
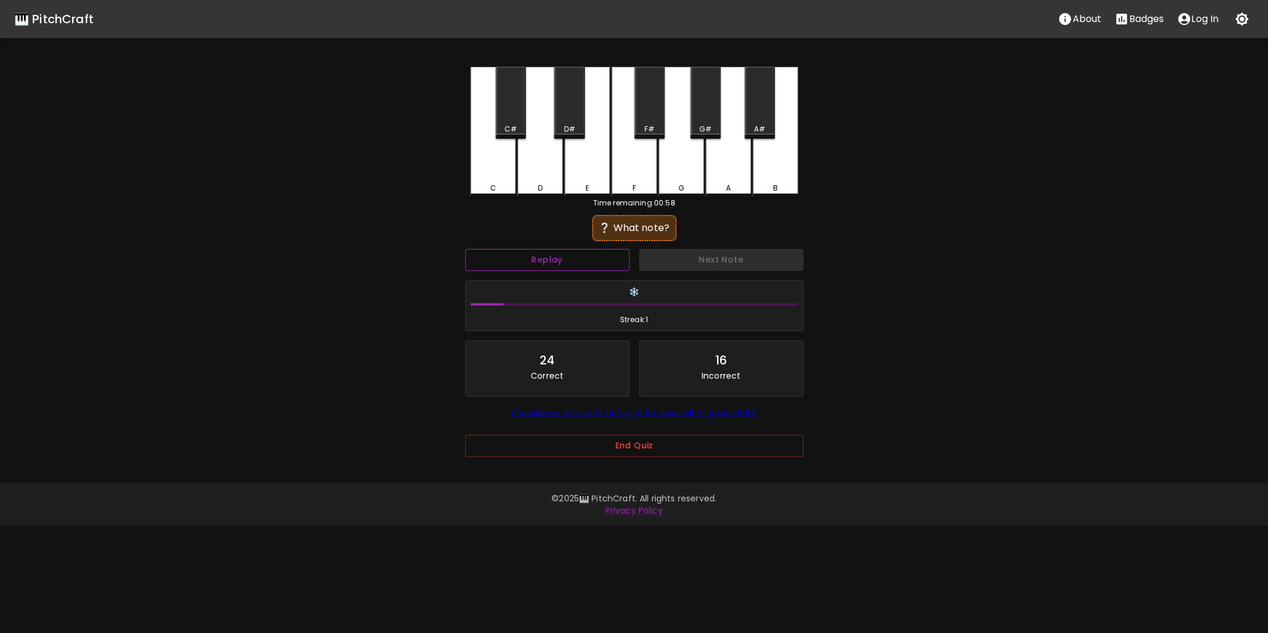
click at [522, 259] on button "Replay" at bounding box center [547, 260] width 164 height 22
click at [677, 173] on div "G" at bounding box center [681, 132] width 46 height 131
click at [582, 252] on button "Replay" at bounding box center [547, 260] width 164 height 22
click at [539, 173] on div "D" at bounding box center [540, 131] width 46 height 129
click at [574, 116] on div "D#" at bounding box center [569, 103] width 30 height 72
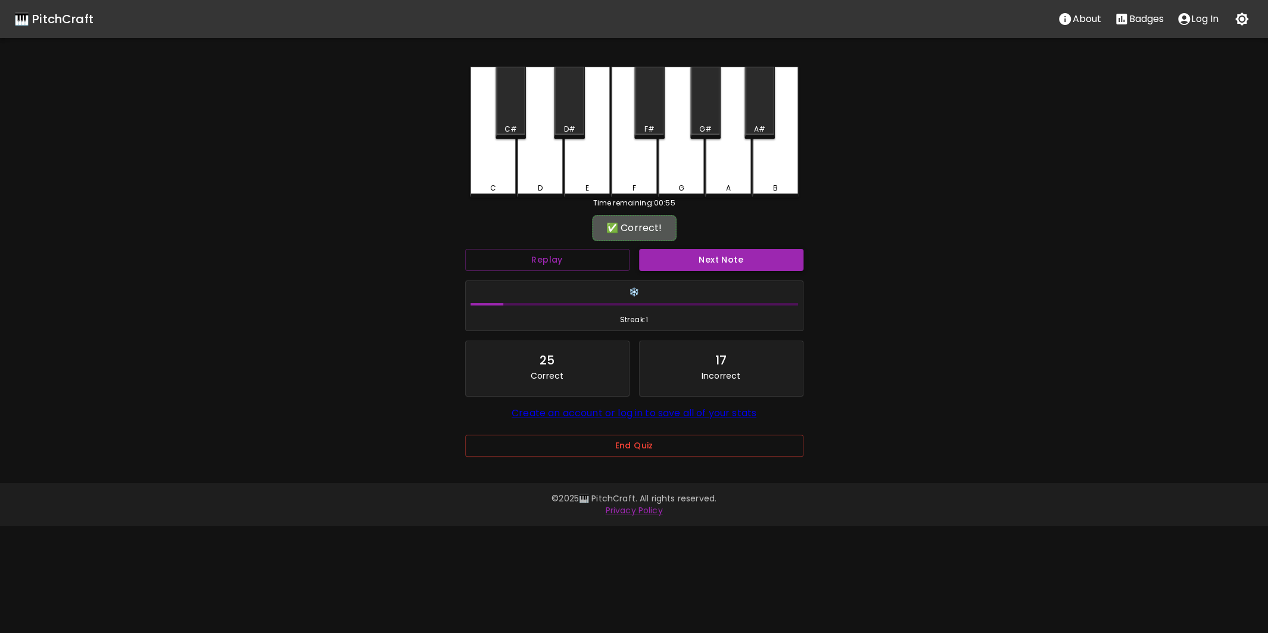
click at [684, 254] on button "Next Note" at bounding box center [721, 260] width 164 height 22
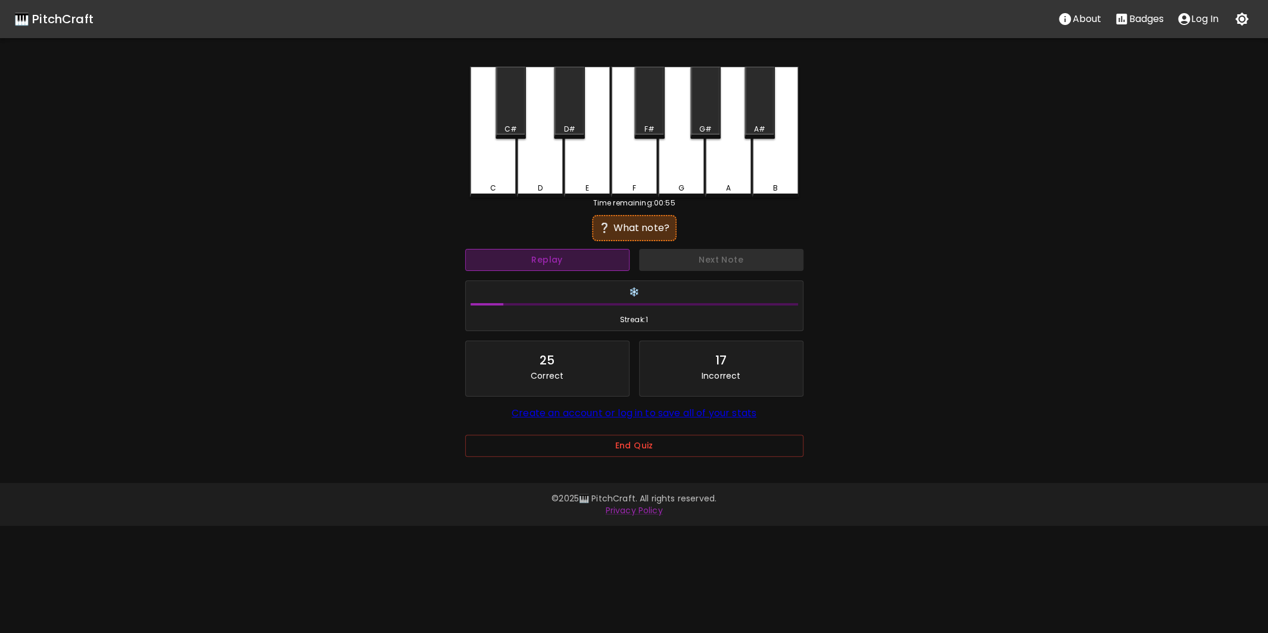
click at [563, 261] on button "Replay" at bounding box center [547, 260] width 164 height 22
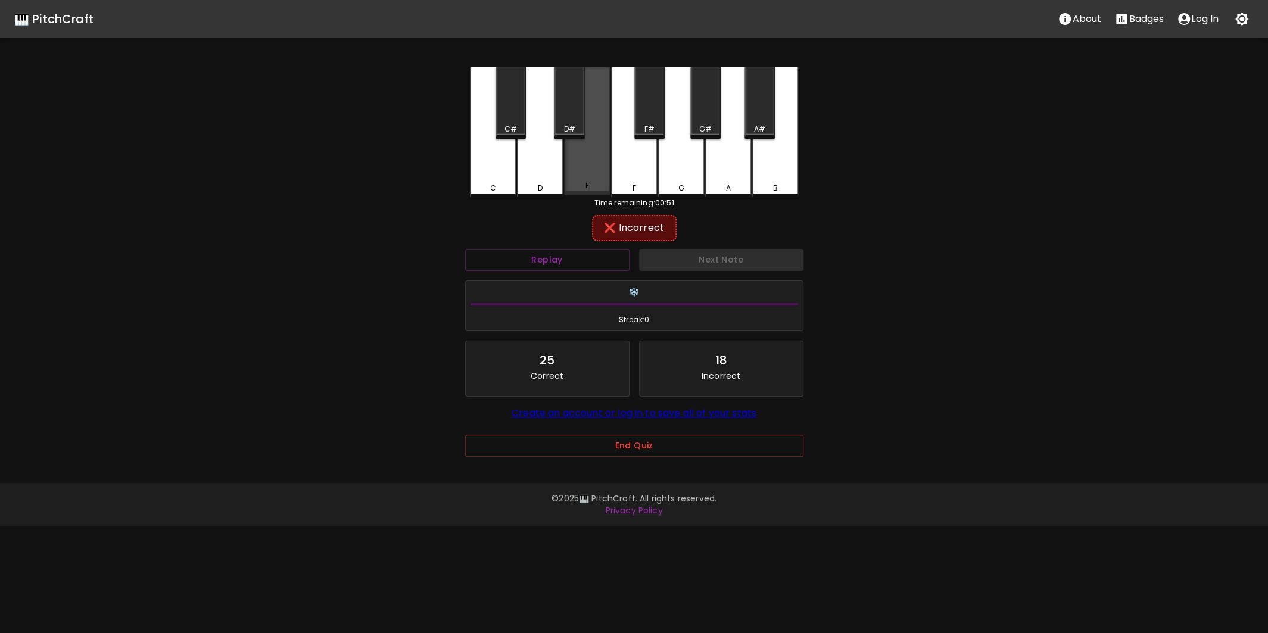
click at [586, 180] on div "E" at bounding box center [587, 131] width 46 height 129
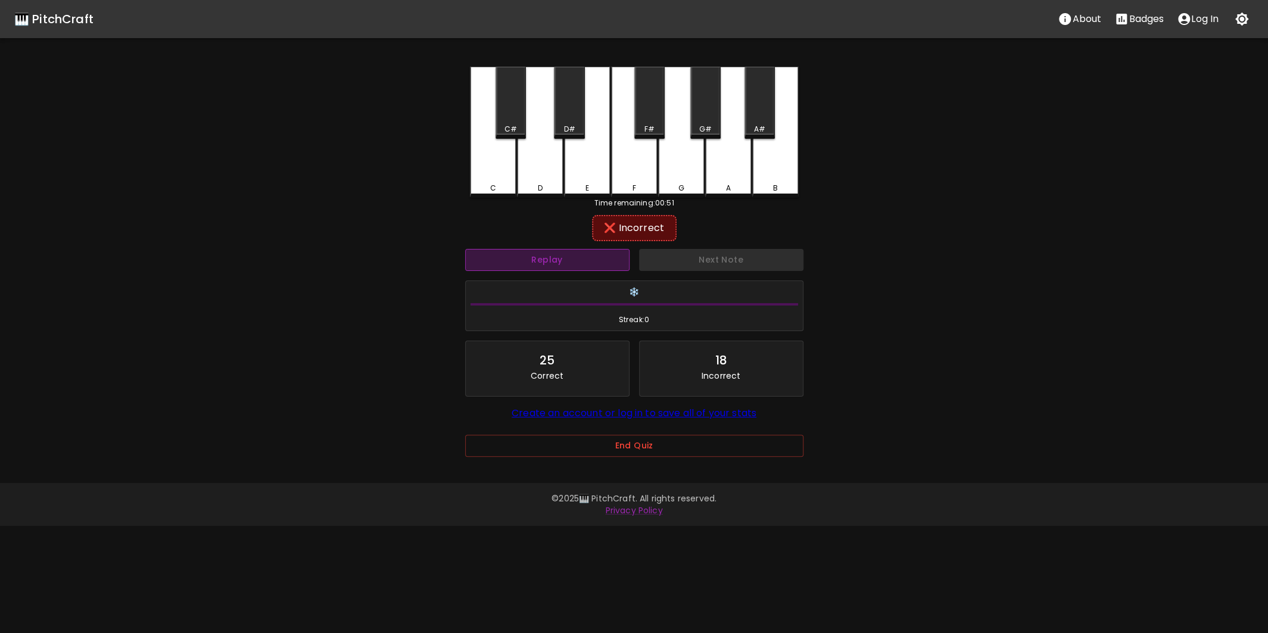
click at [566, 251] on button "Replay" at bounding box center [547, 260] width 164 height 22
click at [562, 251] on button "Replay" at bounding box center [547, 260] width 164 height 22
click at [562, 253] on button "Replay" at bounding box center [547, 260] width 164 height 22
click at [634, 170] on div "F" at bounding box center [634, 132] width 46 height 131
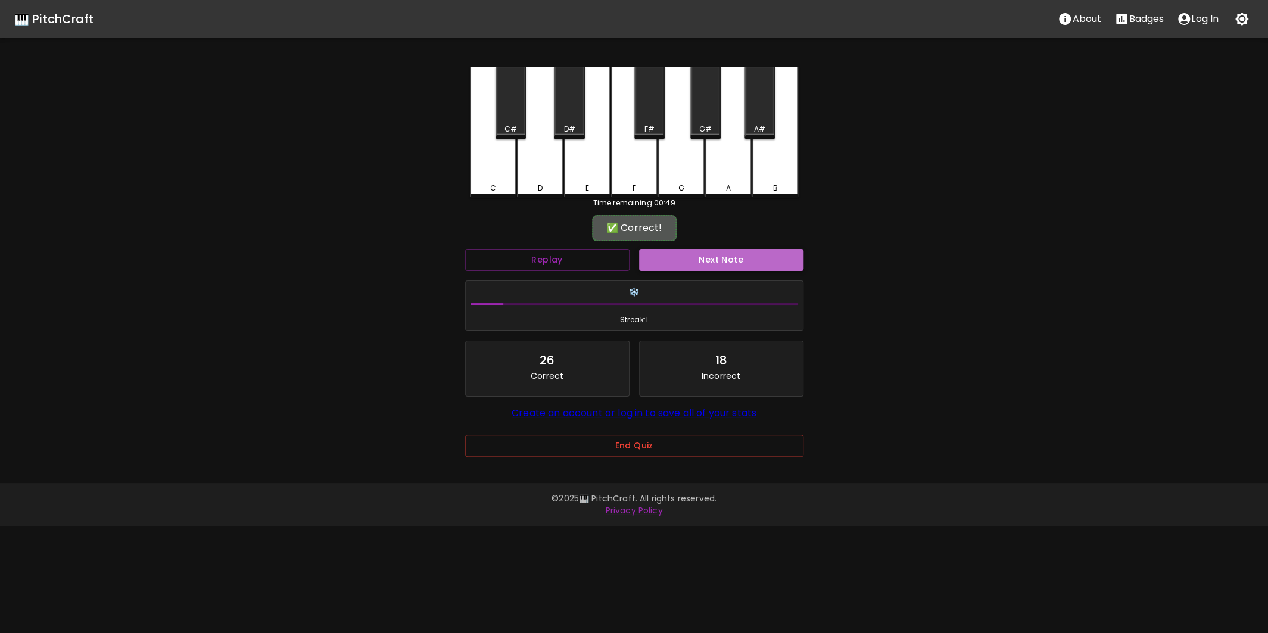
click at [688, 258] on button "Next Note" at bounding box center [721, 260] width 164 height 22
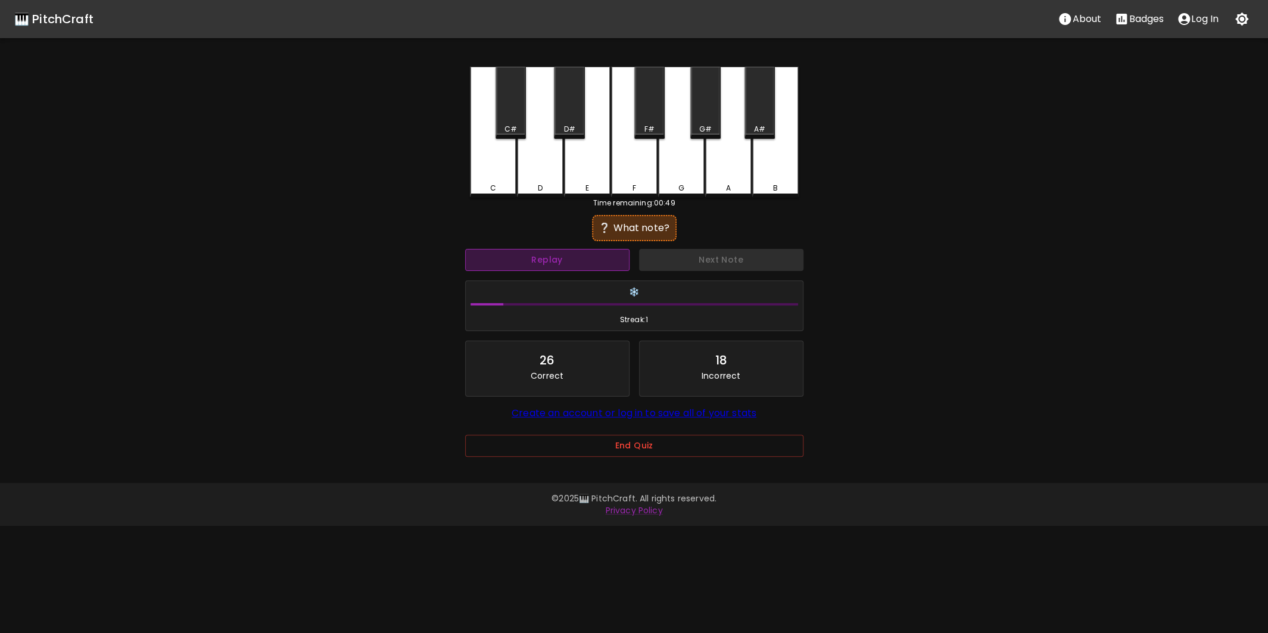
click at [519, 264] on button "Replay" at bounding box center [547, 260] width 164 height 22
click at [521, 264] on button "Replay" at bounding box center [547, 260] width 164 height 22
click at [521, 263] on button "Replay" at bounding box center [547, 260] width 164 height 22
click at [560, 116] on div "D#" at bounding box center [569, 103] width 30 height 72
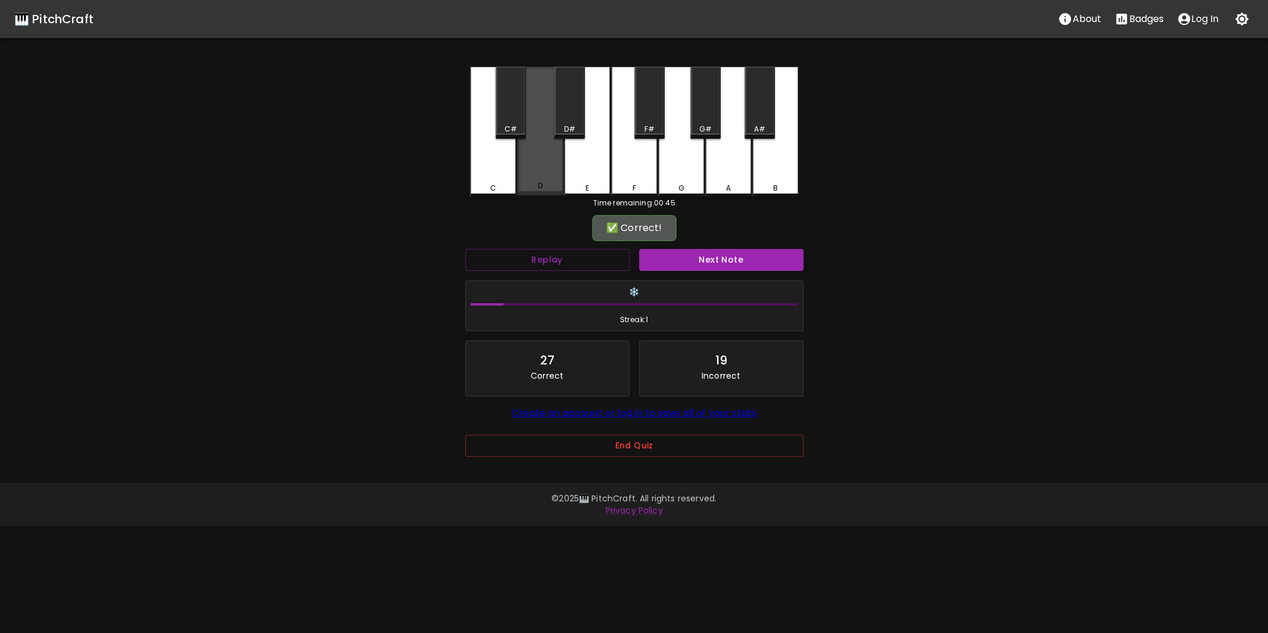
click at [546, 179] on div "D" at bounding box center [540, 131] width 46 height 129
click at [667, 253] on button "Next Note" at bounding box center [721, 260] width 164 height 22
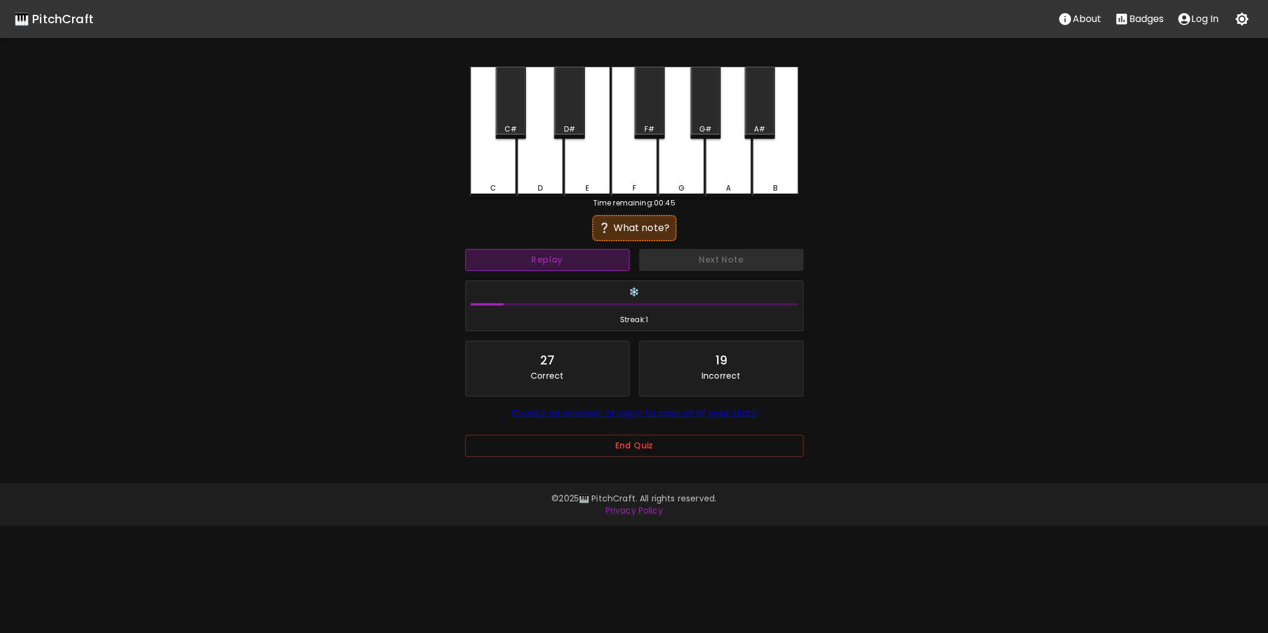
click at [536, 261] on button "Replay" at bounding box center [547, 260] width 164 height 22
click at [622, 180] on div "F" at bounding box center [634, 132] width 46 height 131
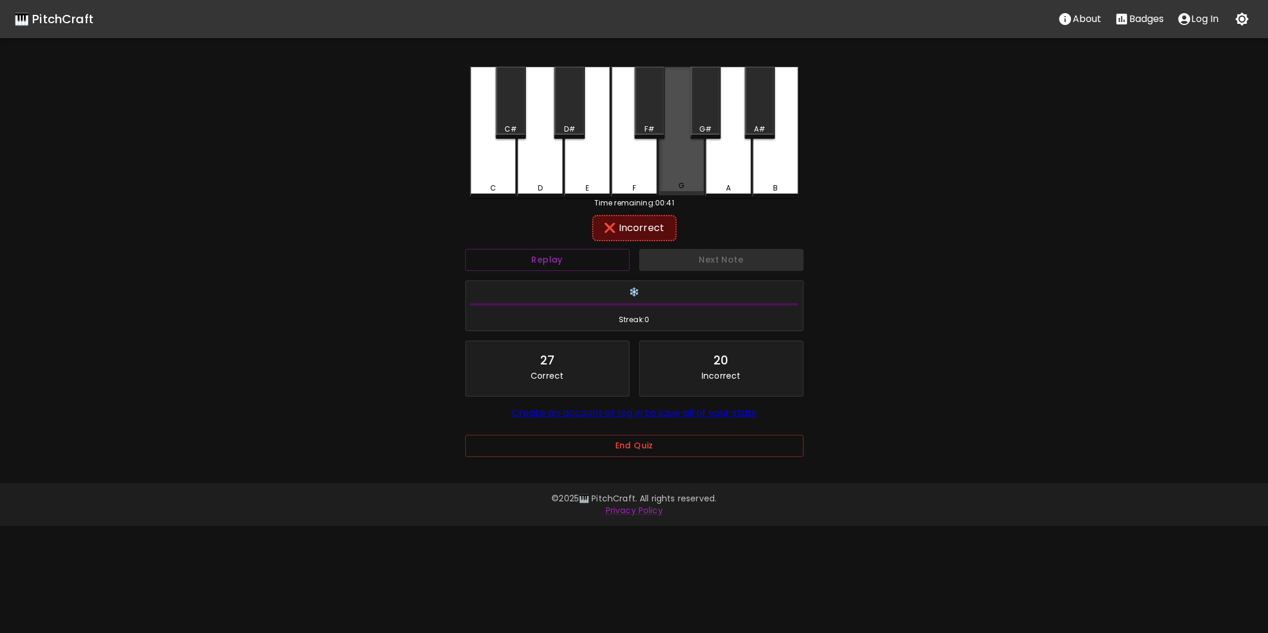
click at [663, 167] on div "G" at bounding box center [681, 131] width 46 height 129
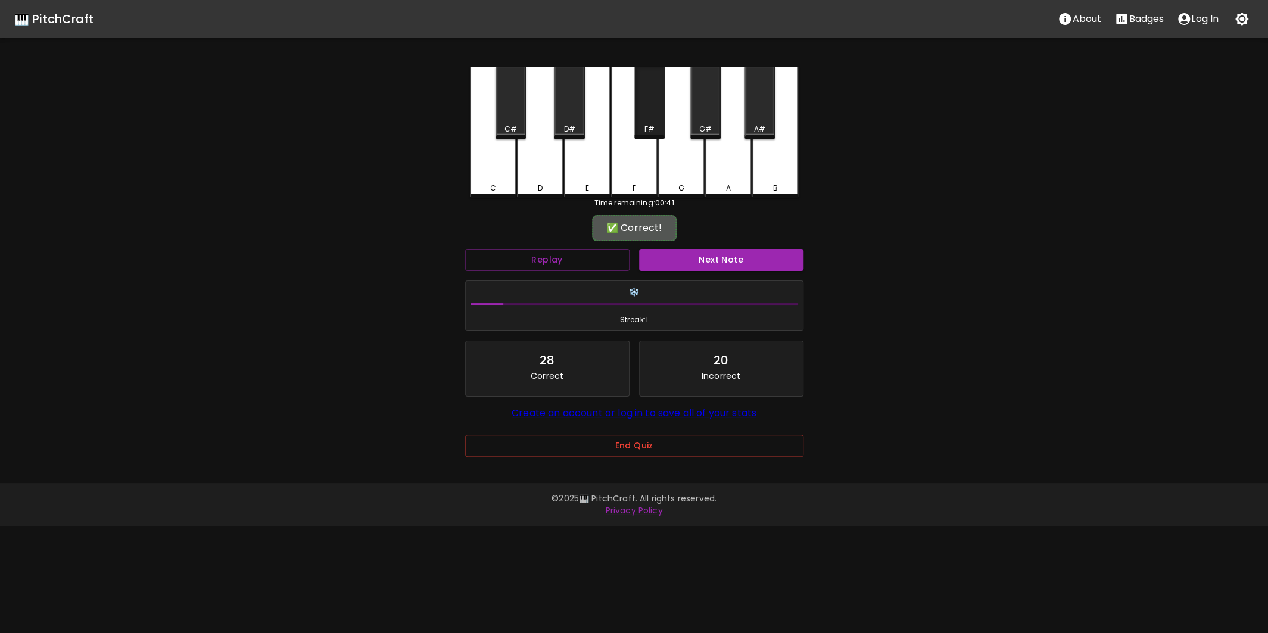
click at [649, 119] on div "F#" at bounding box center [649, 103] width 30 height 72
click at [691, 257] on button "Next Note" at bounding box center [721, 260] width 164 height 22
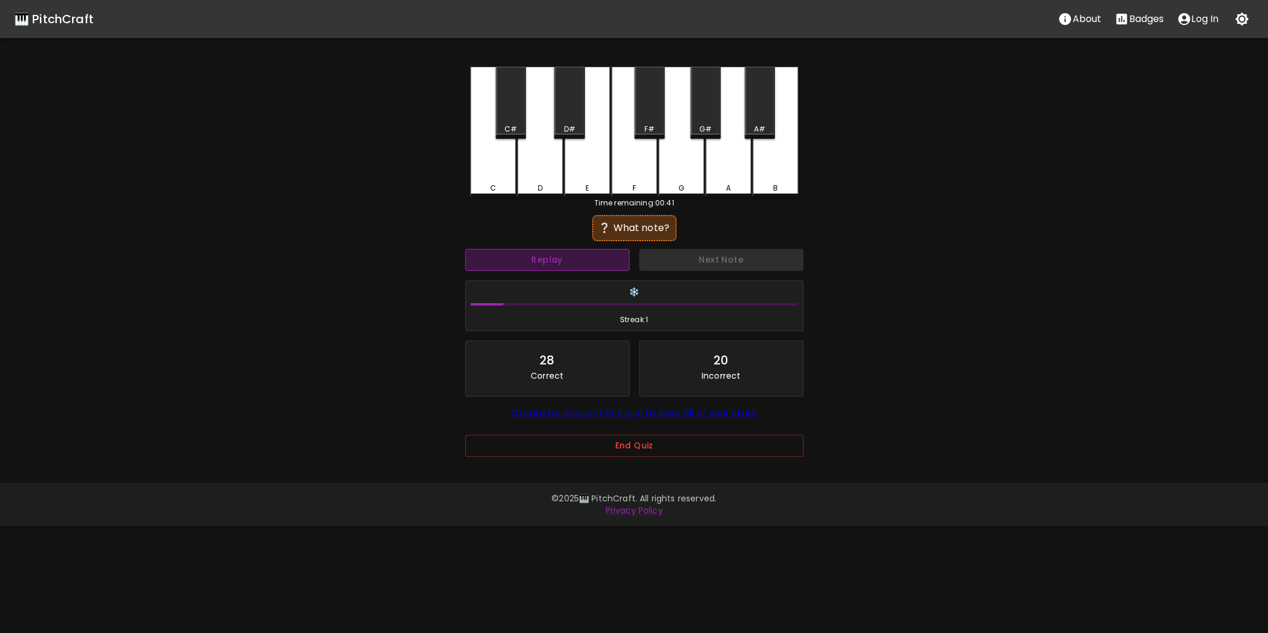
click at [555, 257] on button "Replay" at bounding box center [547, 260] width 164 height 22
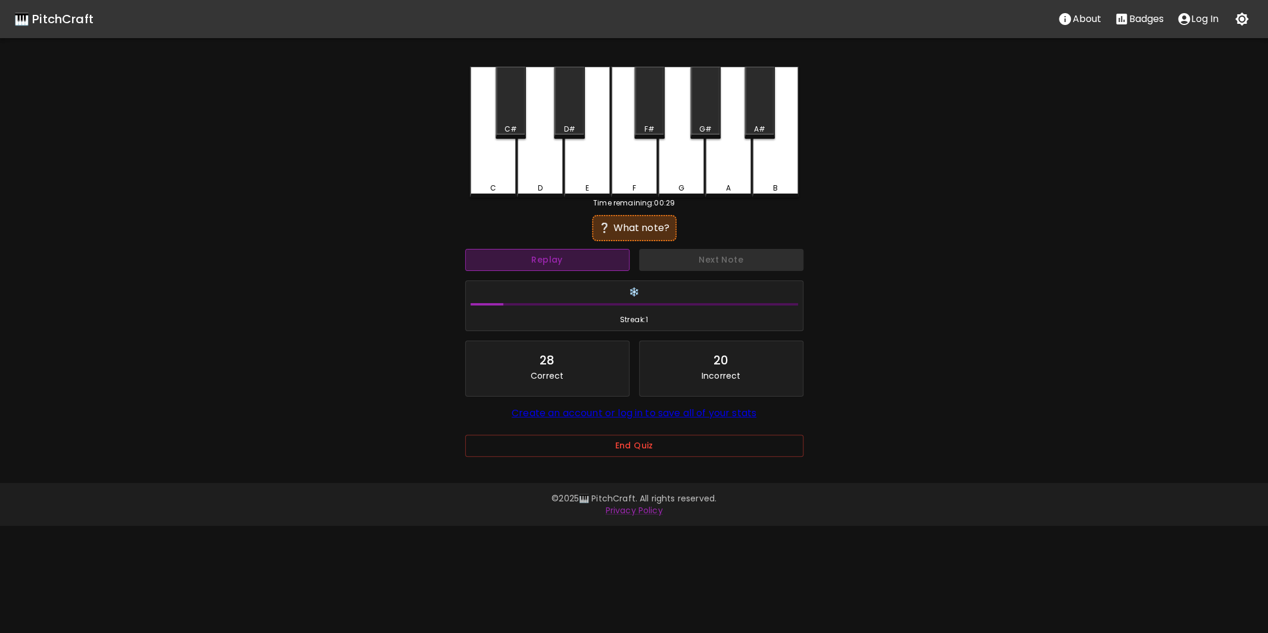
click at [555, 257] on button "Replay" at bounding box center [547, 260] width 164 height 22
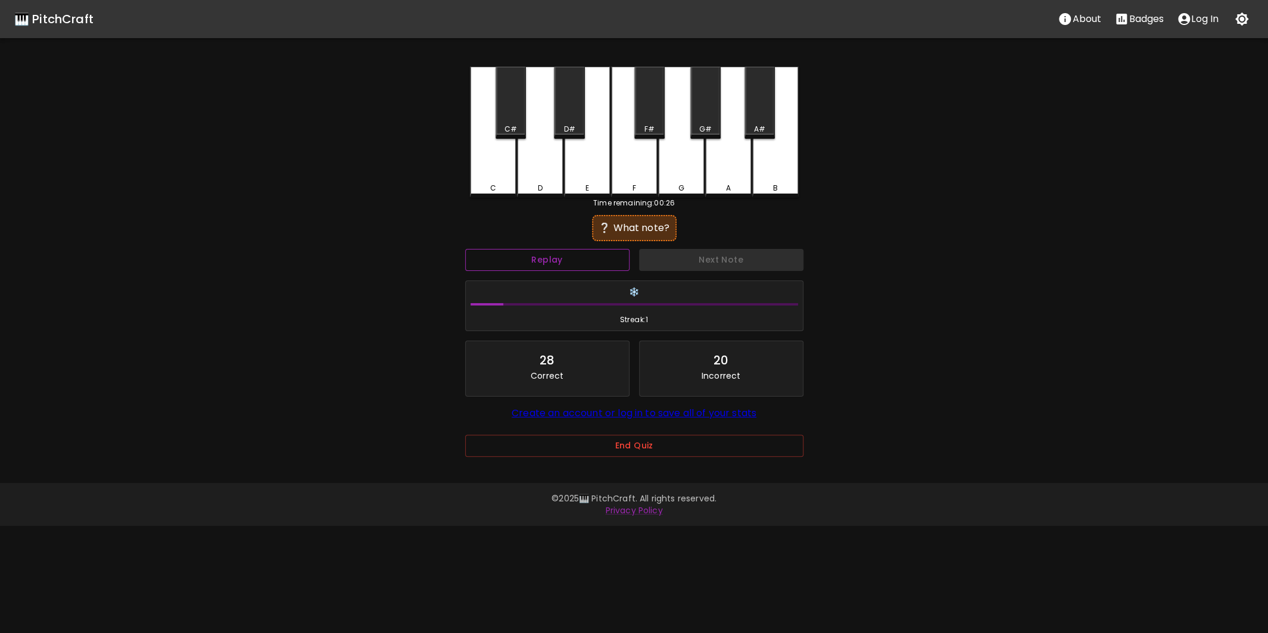
click at [555, 257] on button "Replay" at bounding box center [547, 260] width 164 height 22
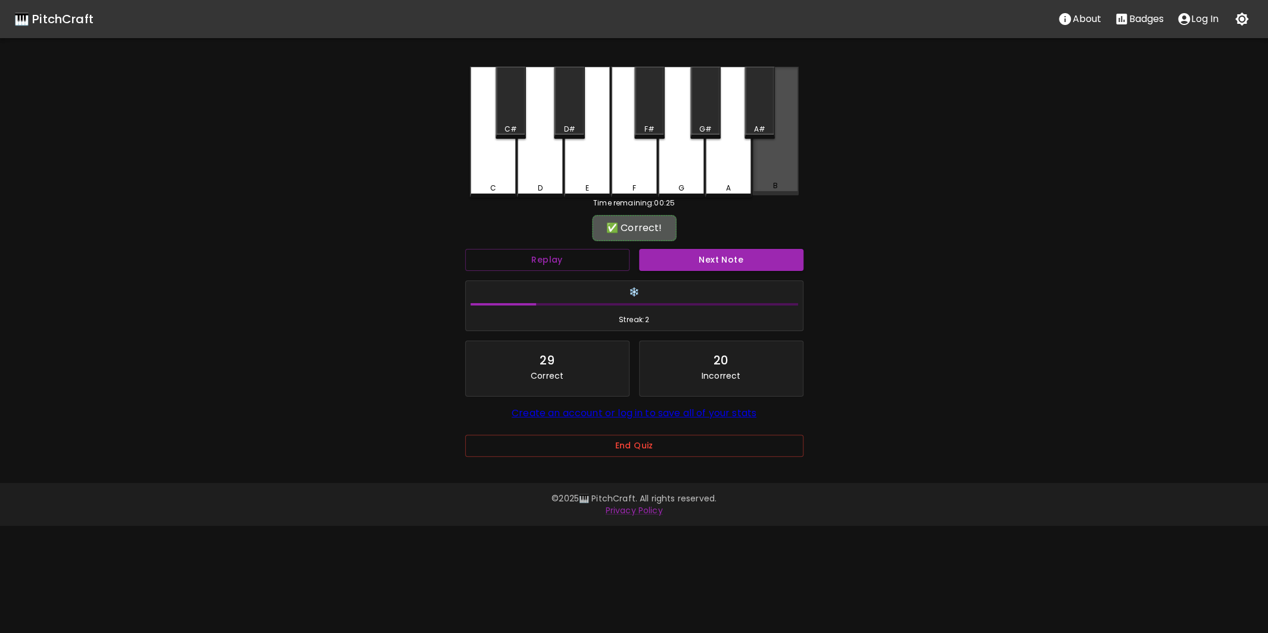
click at [754, 174] on div "B" at bounding box center [775, 131] width 46 height 129
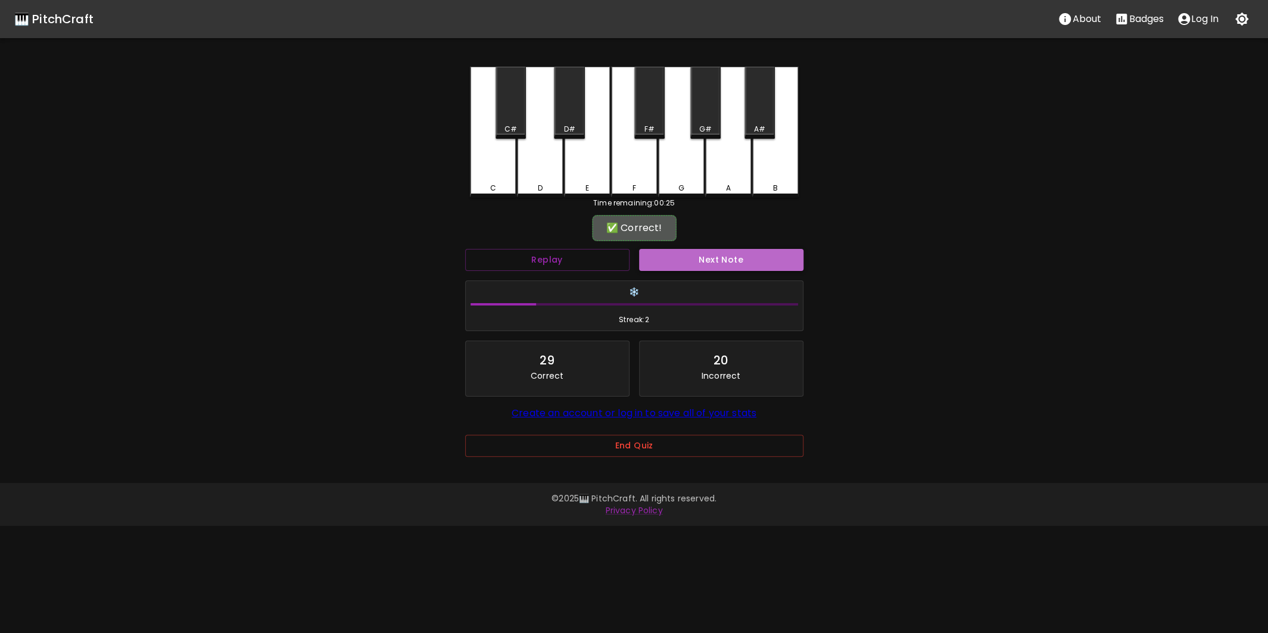
click at [691, 251] on button "Next Note" at bounding box center [721, 260] width 164 height 22
click at [567, 257] on button "Replay" at bounding box center [547, 260] width 164 height 22
click at [724, 173] on div "A" at bounding box center [728, 132] width 46 height 131
click at [759, 108] on div "A#" at bounding box center [759, 103] width 30 height 72
click at [734, 253] on button "Next Note" at bounding box center [721, 260] width 164 height 22
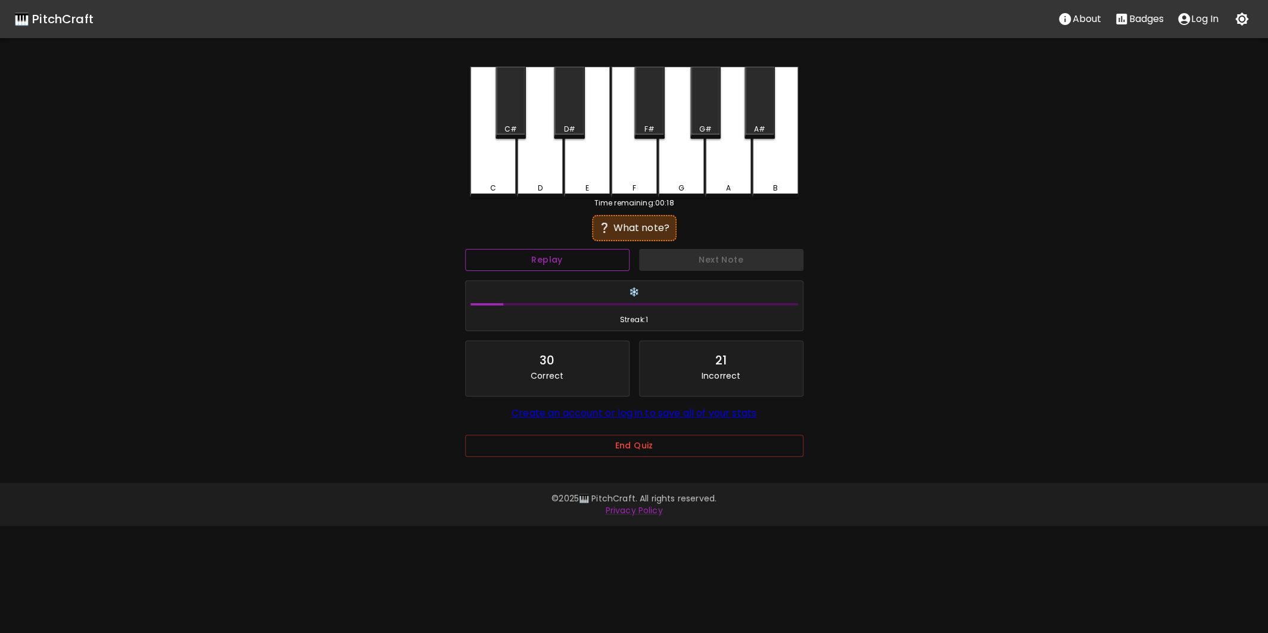
click at [565, 257] on button "Replay" at bounding box center [547, 260] width 164 height 22
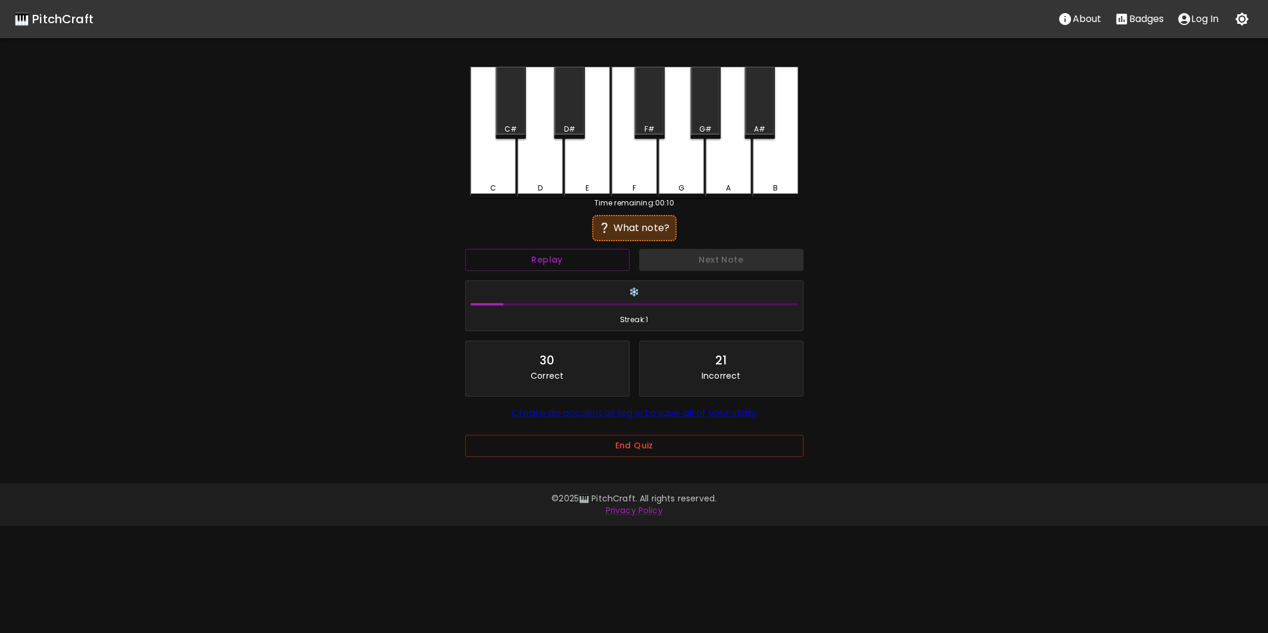
click at [628, 415] on link "Create an account or log in to save all of your stats" at bounding box center [634, 413] width 245 height 14
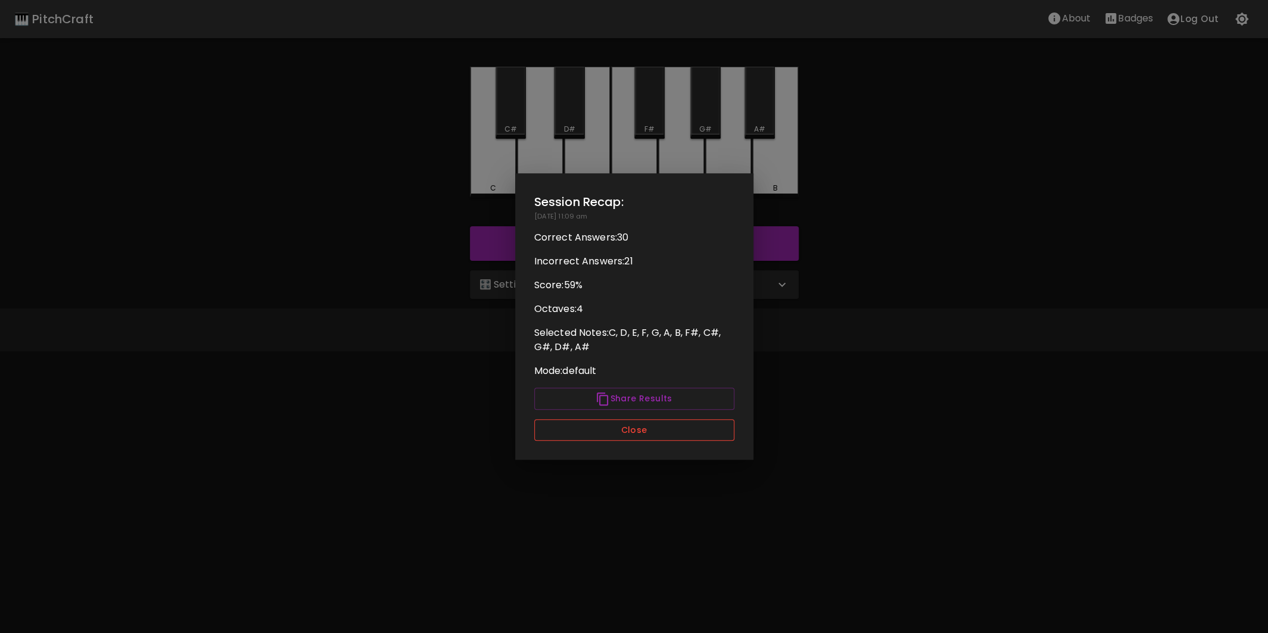
click at [667, 428] on button "Close" at bounding box center [634, 430] width 200 height 22
